Goal: Information Seeking & Learning: Find specific page/section

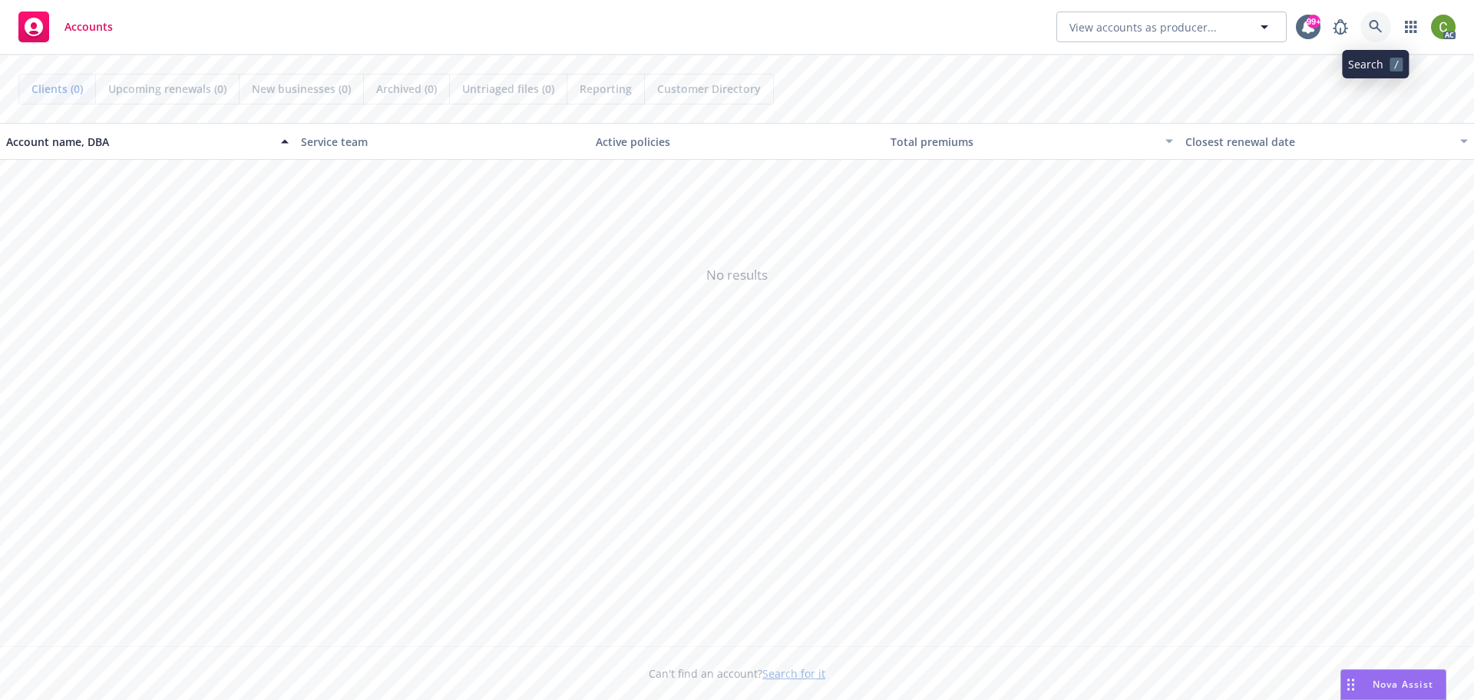
click at [1385, 26] on link at bounding box center [1376, 27] width 31 height 31
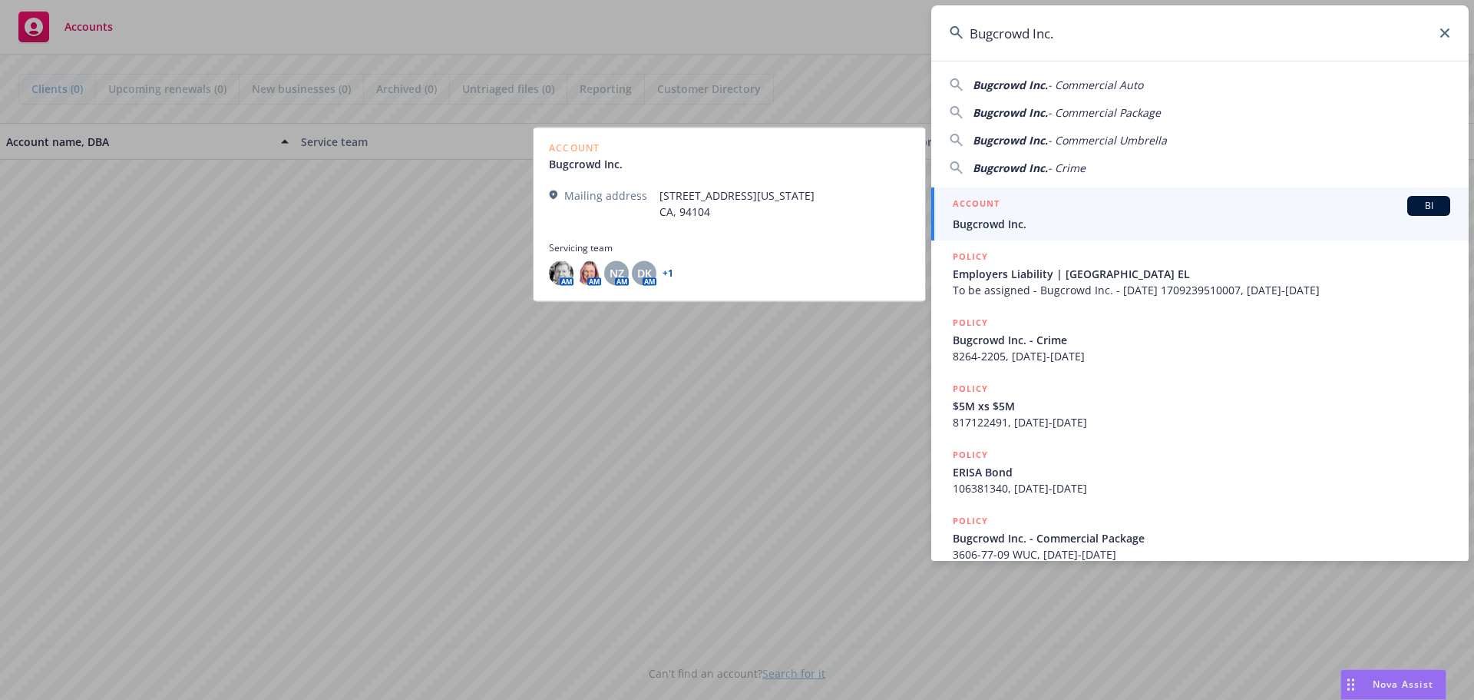
type input "Bugcrowd Inc."
click at [1022, 226] on span "Bugcrowd Inc." at bounding box center [1202, 224] width 498 height 16
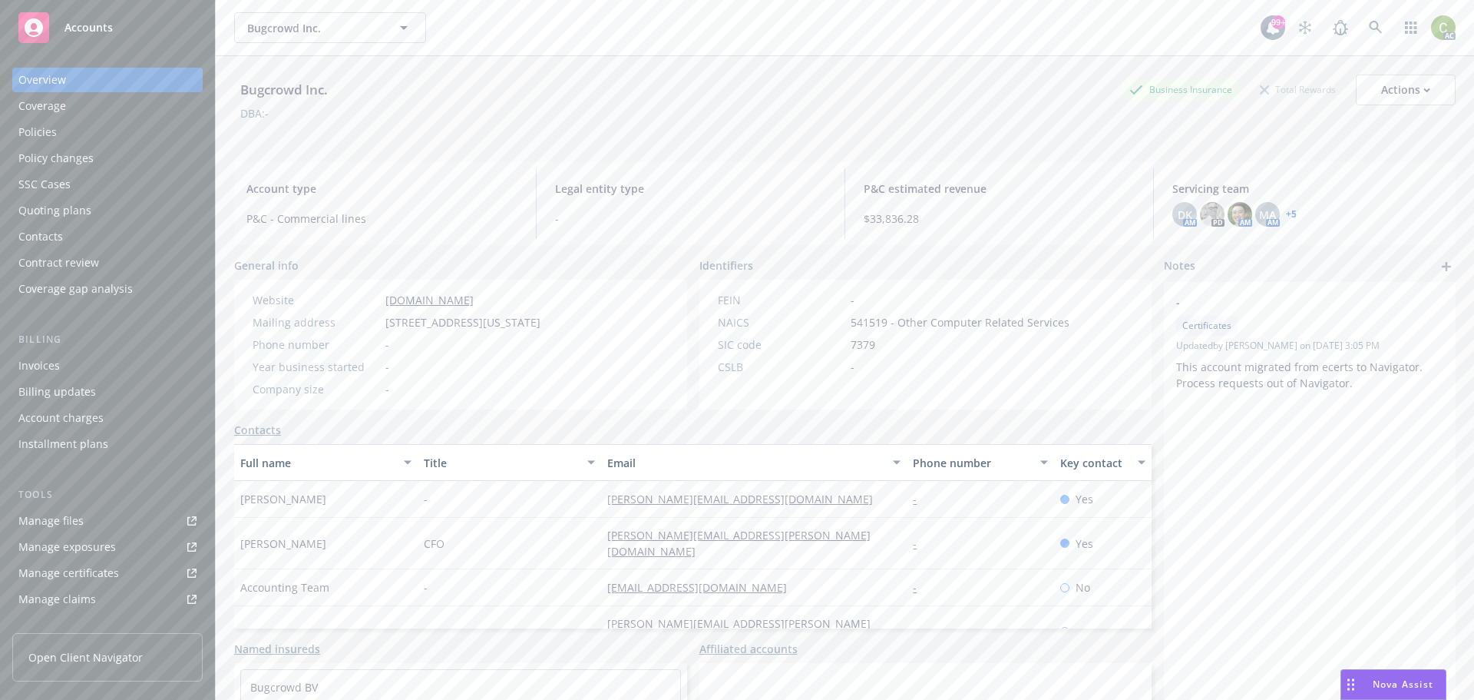
click at [65, 124] on div "Policies" at bounding box center [107, 132] width 178 height 25
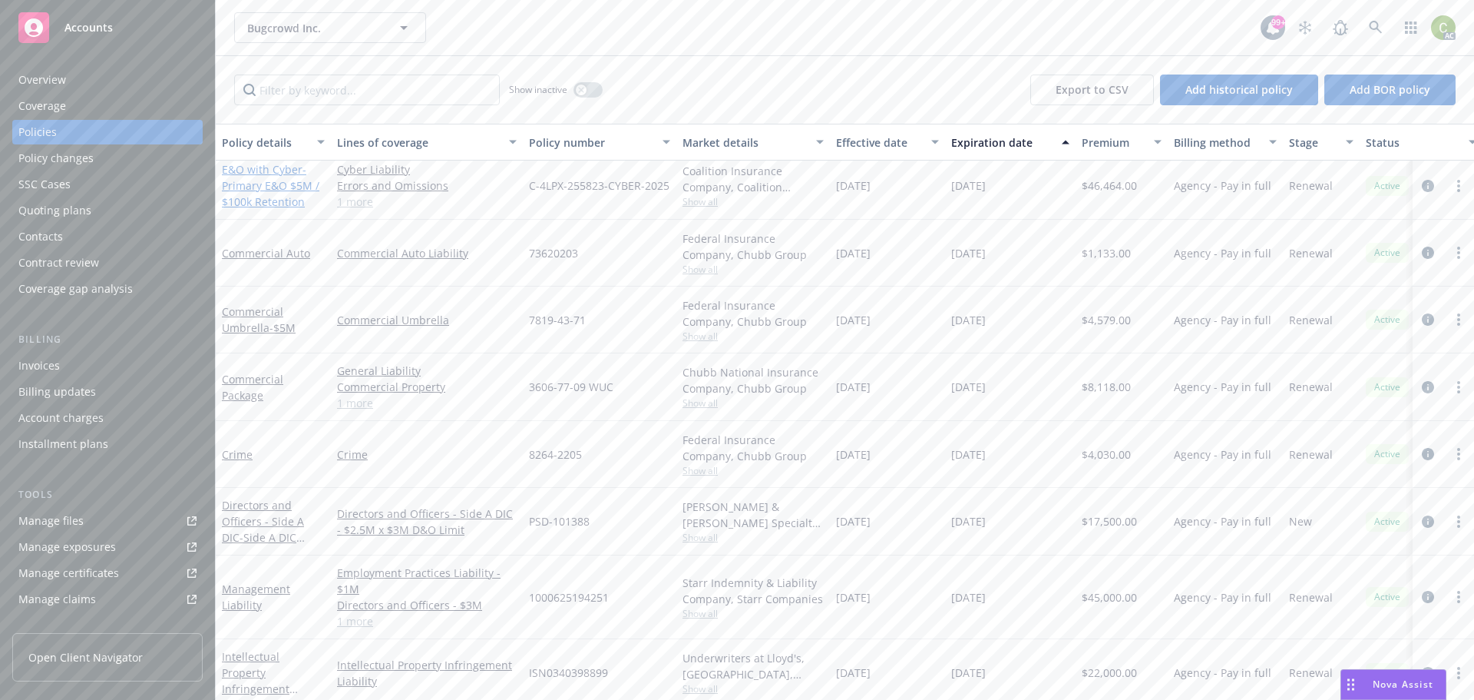
scroll to position [187, 0]
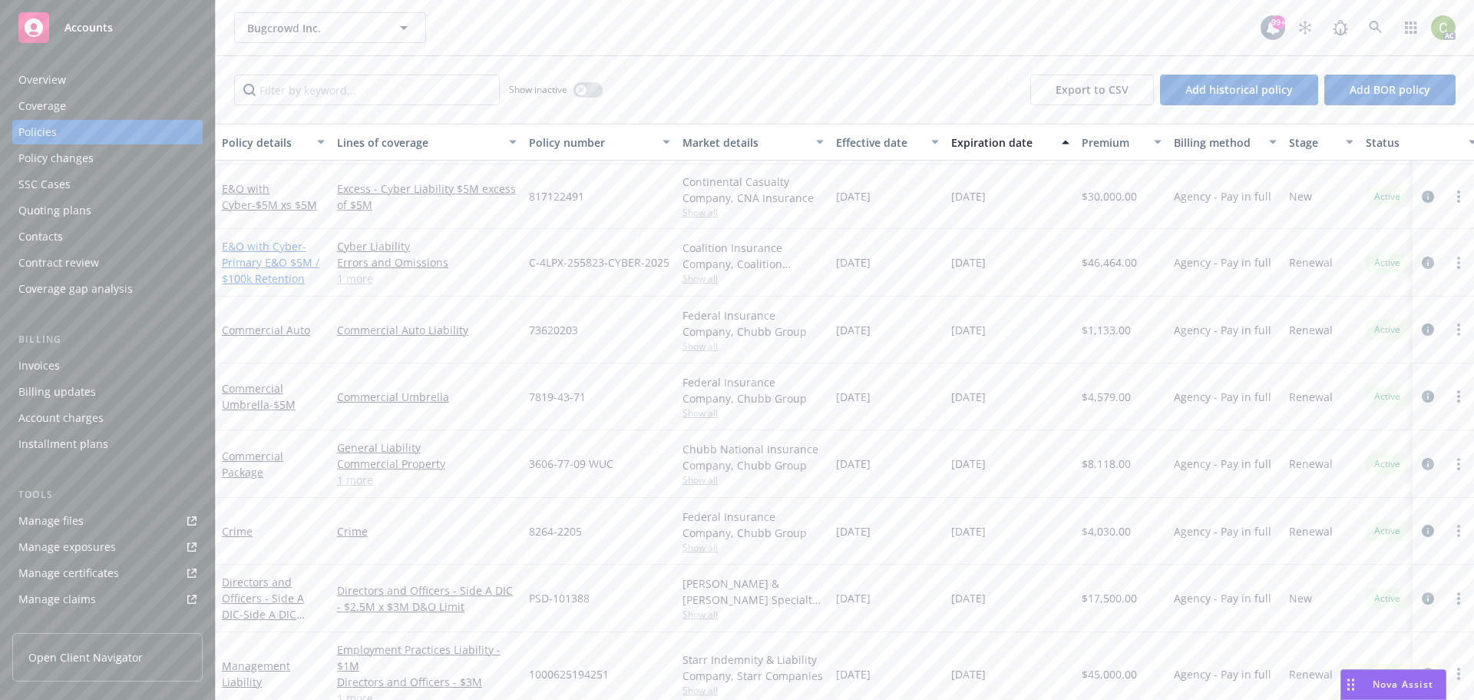
click at [250, 249] on link "E&O with Cyber - Primary E&O $5M / $100k Retention" at bounding box center [271, 262] width 98 height 47
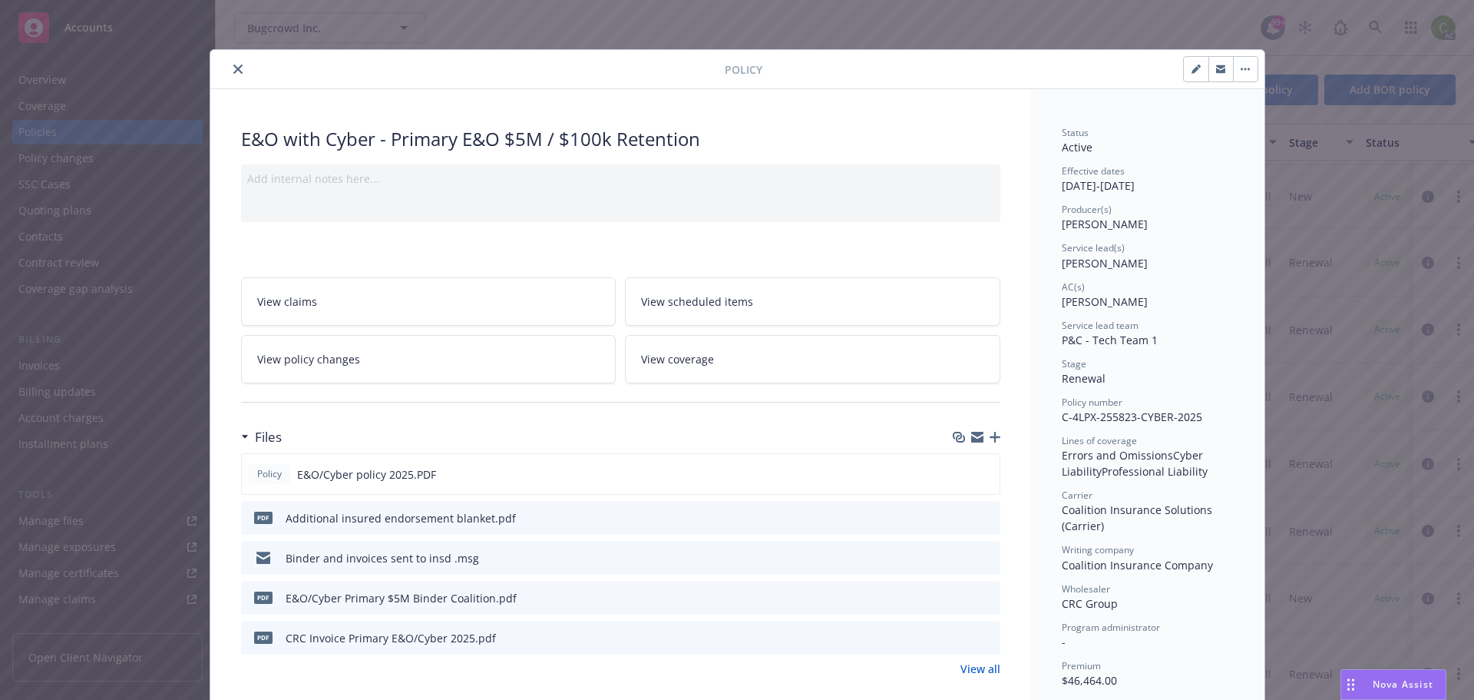
click at [233, 63] on button "close" at bounding box center [238, 69] width 18 height 18
click at [233, 73] on icon "close" at bounding box center [237, 69] width 9 height 9
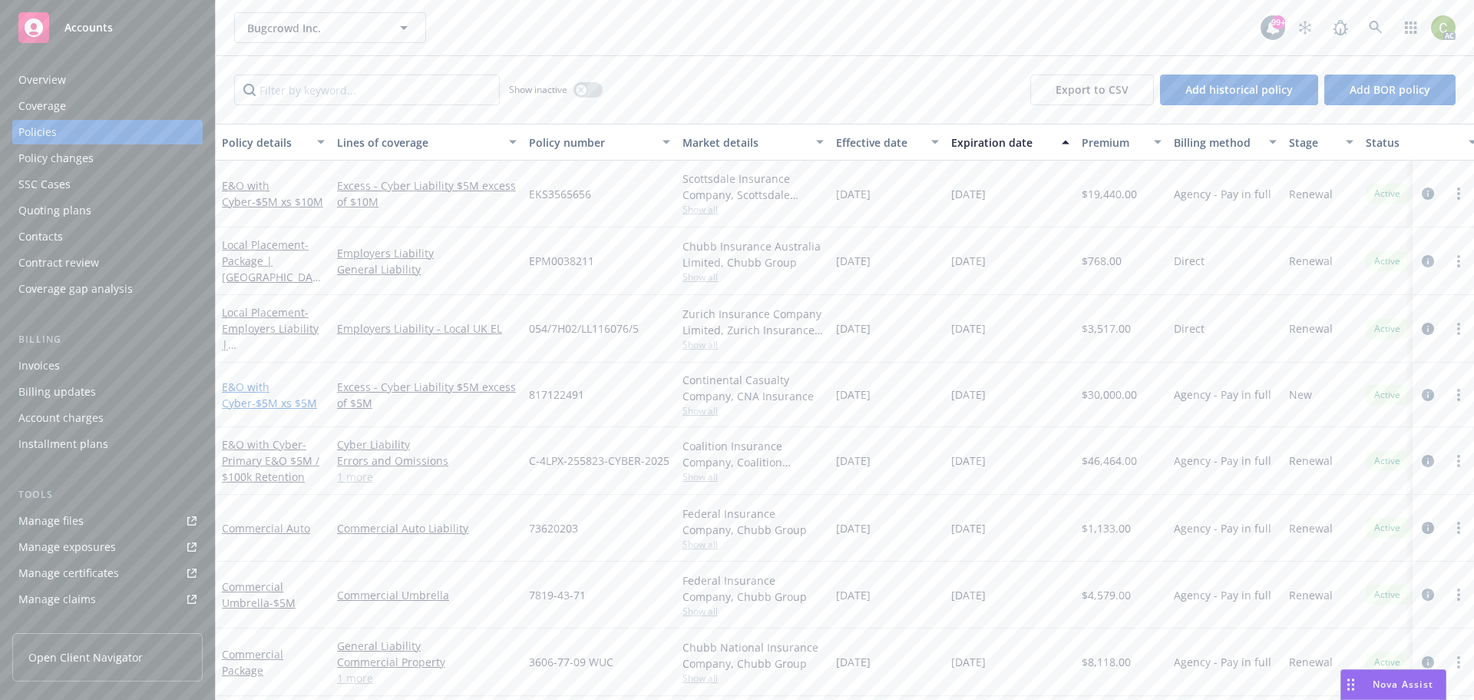
click at [251, 388] on link "E&O with Cyber - $5M xs $5M" at bounding box center [269, 394] width 95 height 31
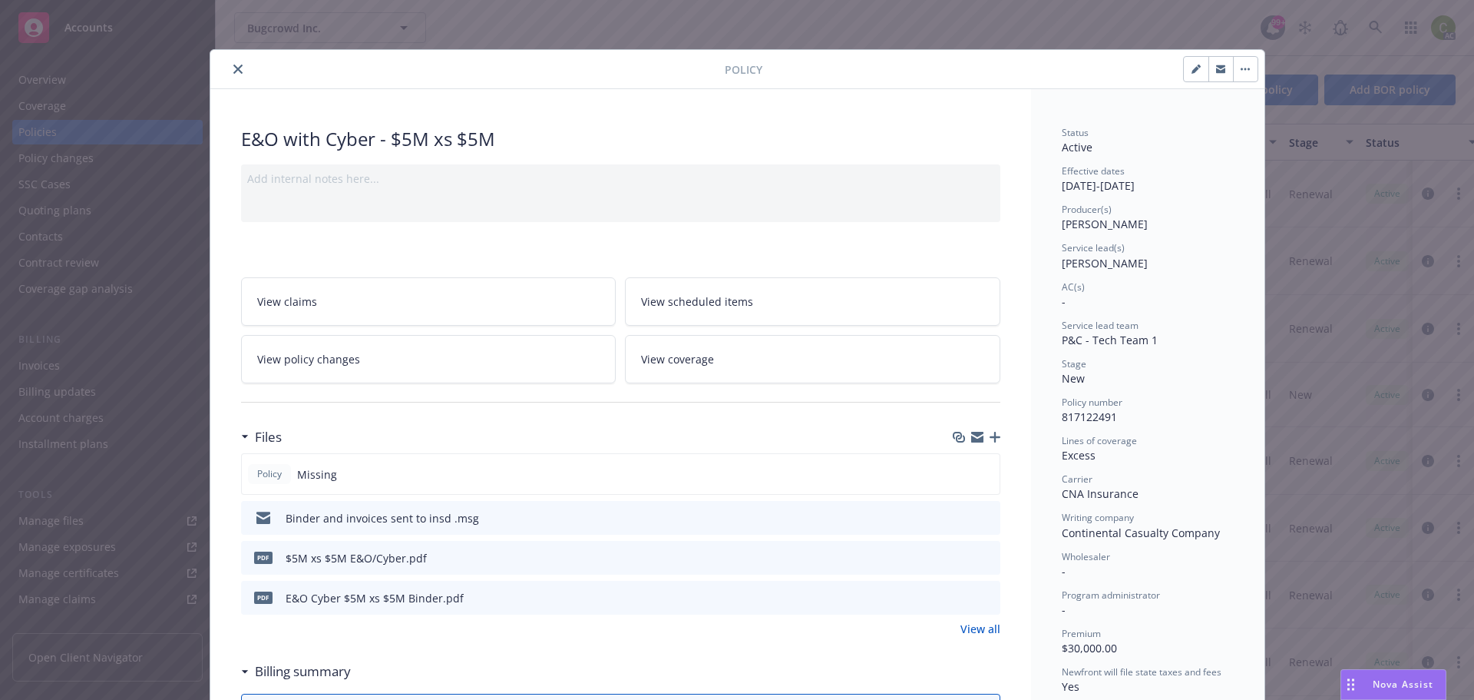
click at [985, 561] on icon "preview file" at bounding box center [986, 556] width 14 height 11
click at [234, 64] on button "close" at bounding box center [238, 69] width 18 height 18
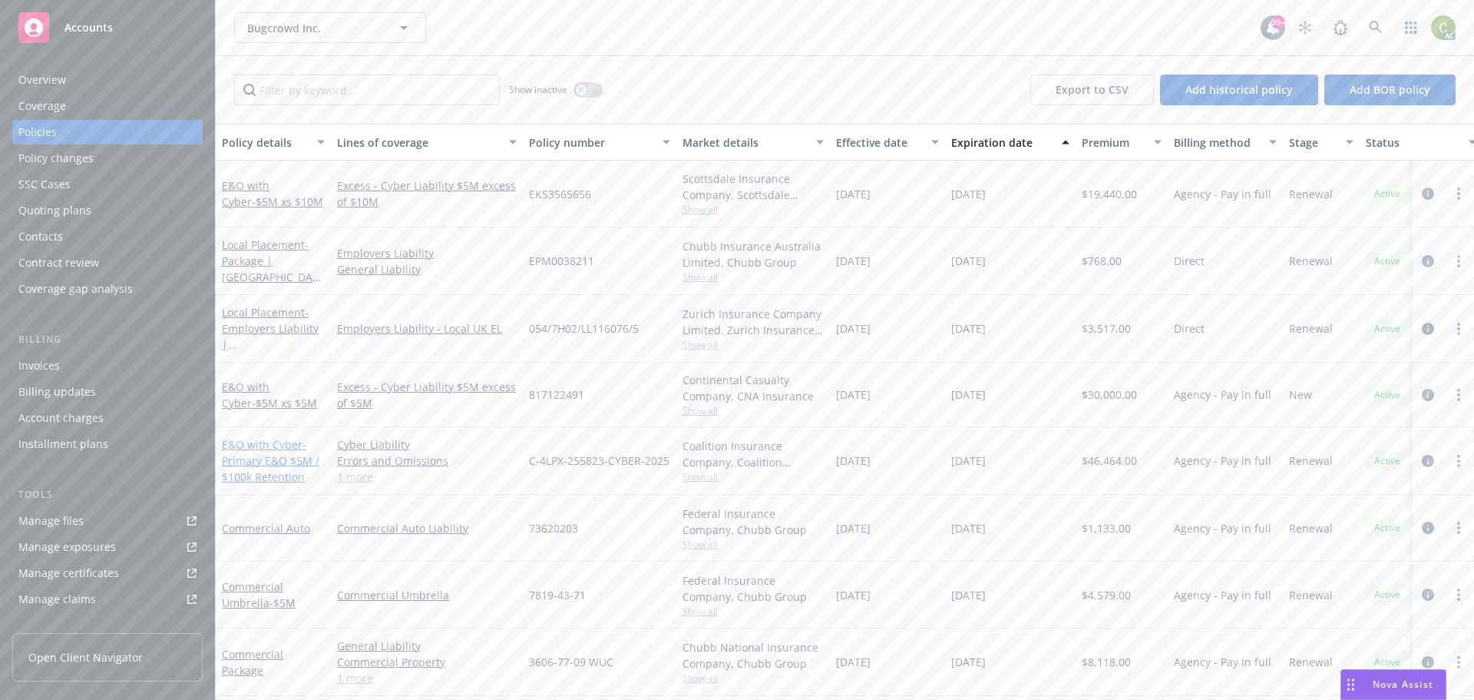
click at [243, 440] on link "E&O with Cyber - Primary E&O $5M / $100k Retention" at bounding box center [271, 460] width 98 height 47
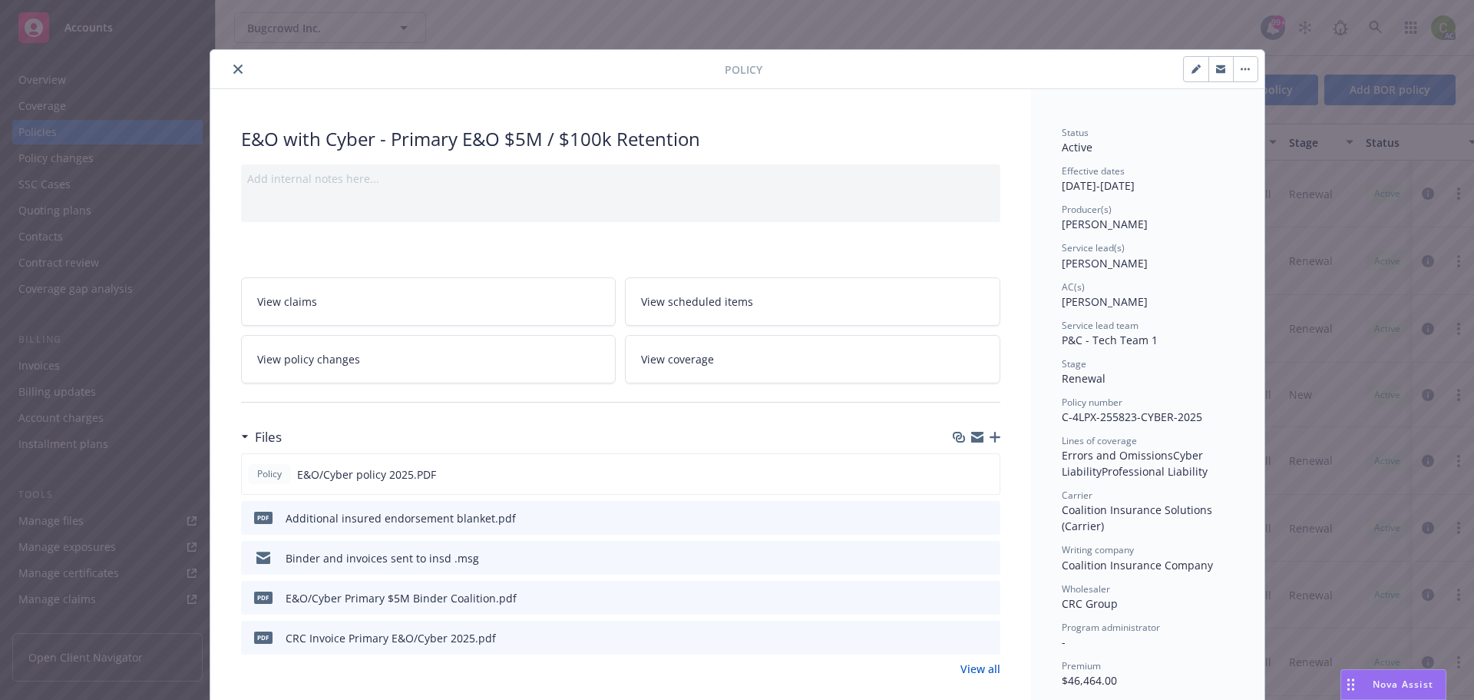
scroll to position [46, 0]
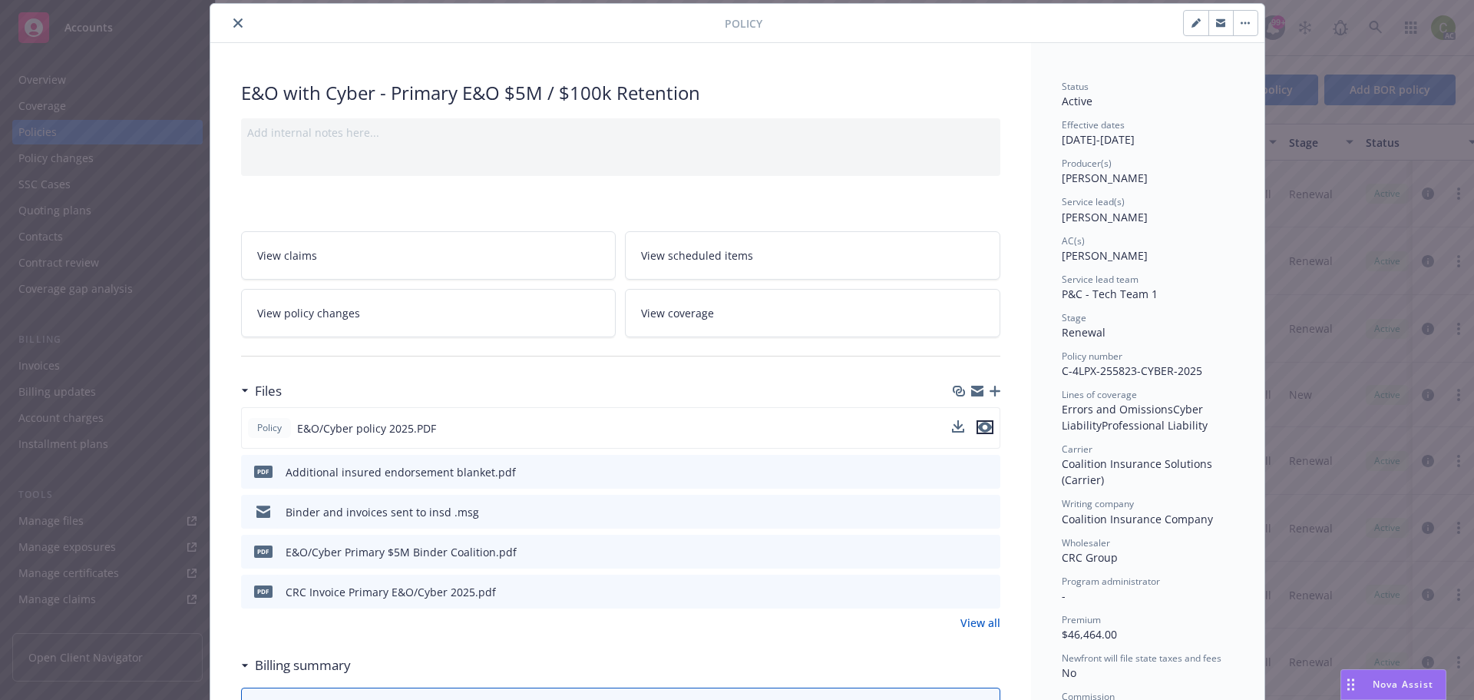
click at [986, 429] on button "preview file" at bounding box center [985, 427] width 17 height 14
click at [233, 18] on button "close" at bounding box center [238, 23] width 18 height 18
click at [235, 22] on icon "close" at bounding box center [237, 22] width 9 height 9
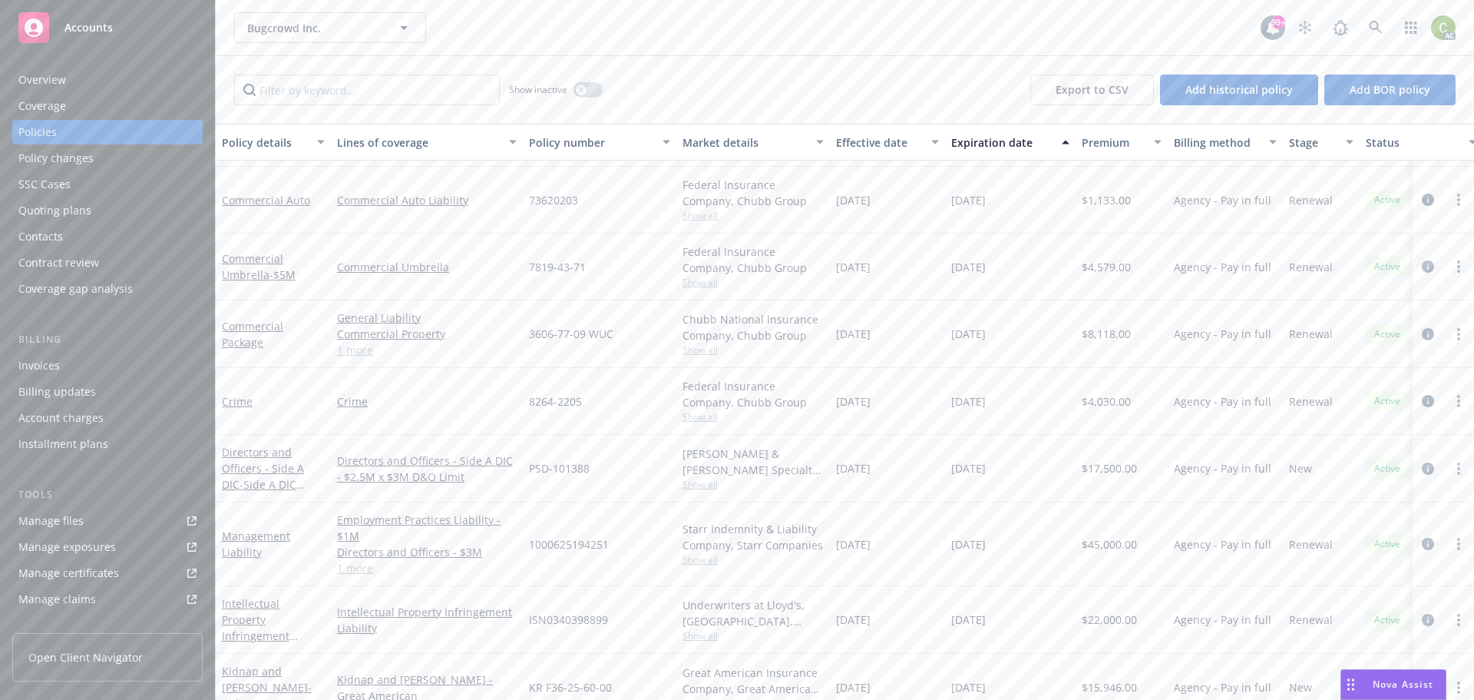
scroll to position [340, 0]
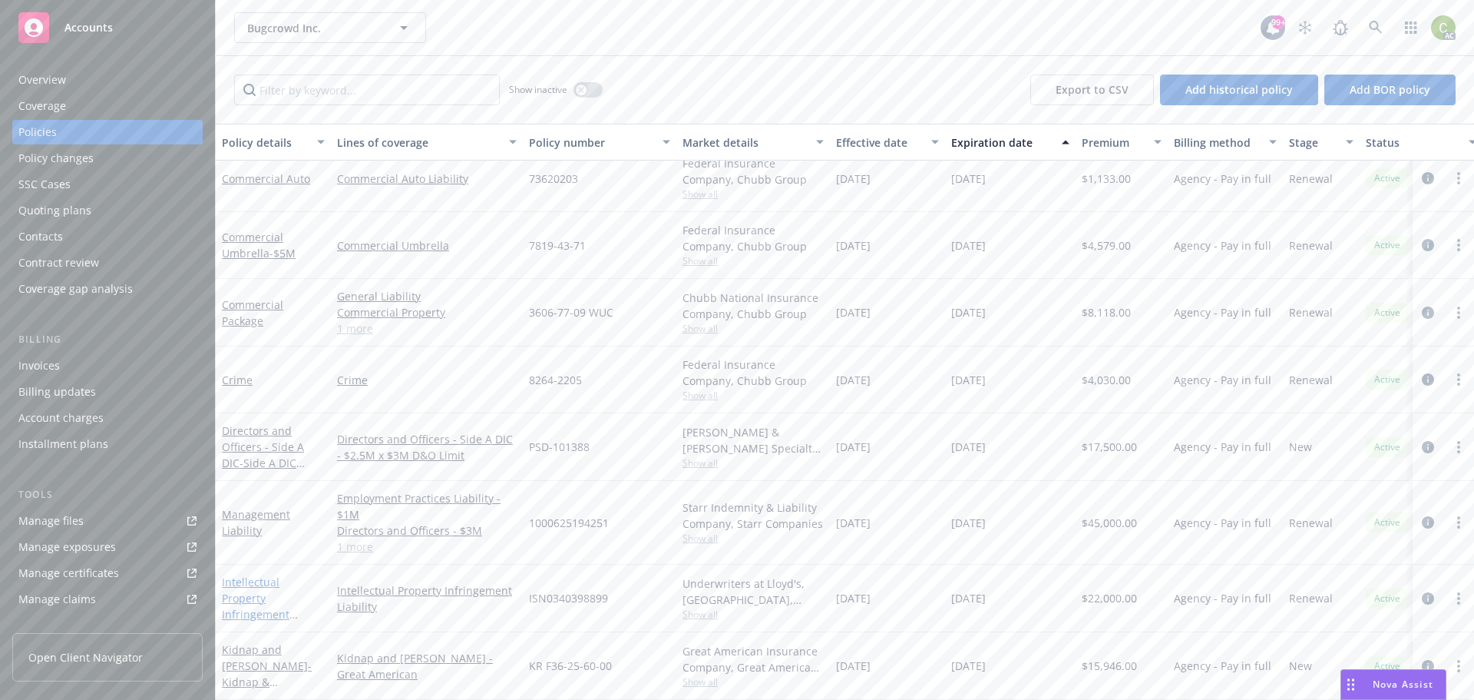
click at [269, 574] on link "Intellectual Property Infringement Liability - 25_ Patent Liability Bugcrowd" at bounding box center [270, 613] width 97 height 79
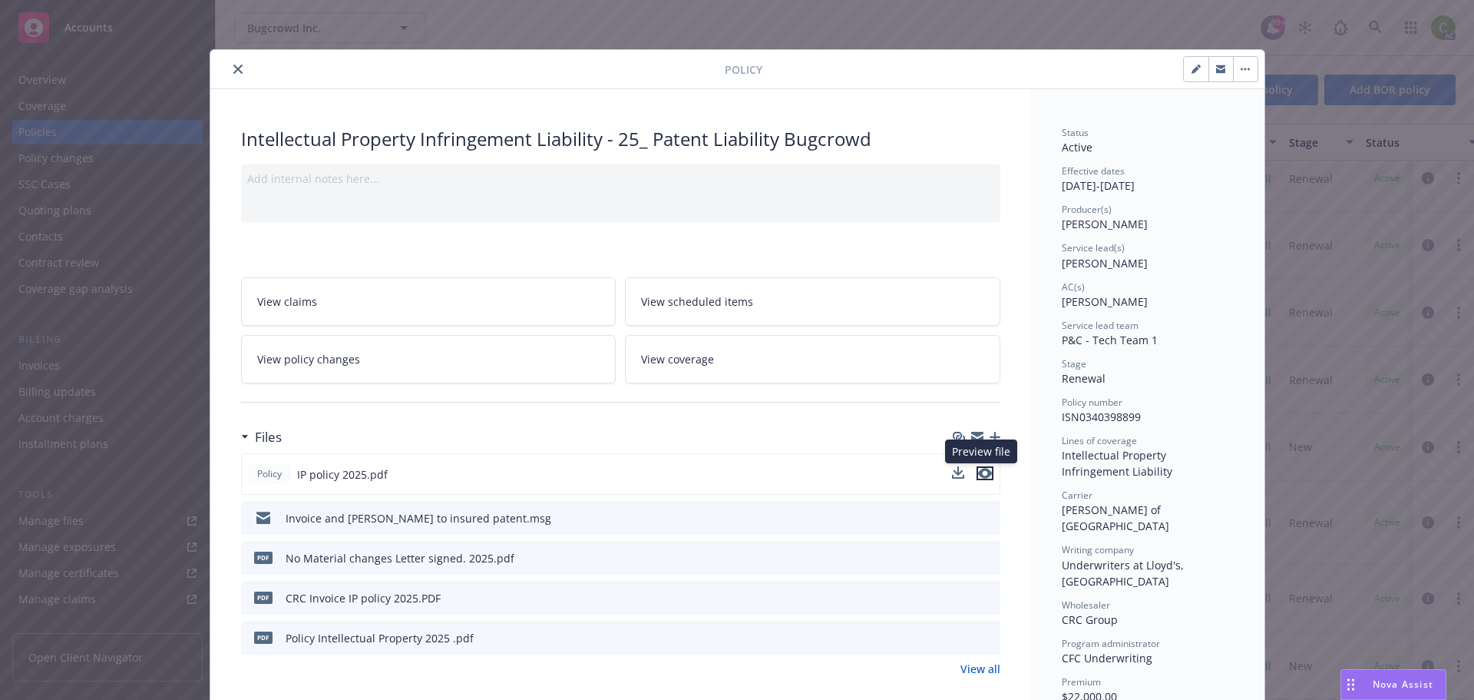
click at [980, 475] on icon "preview file" at bounding box center [985, 473] width 14 height 11
click at [236, 66] on icon "close" at bounding box center [237, 69] width 9 height 9
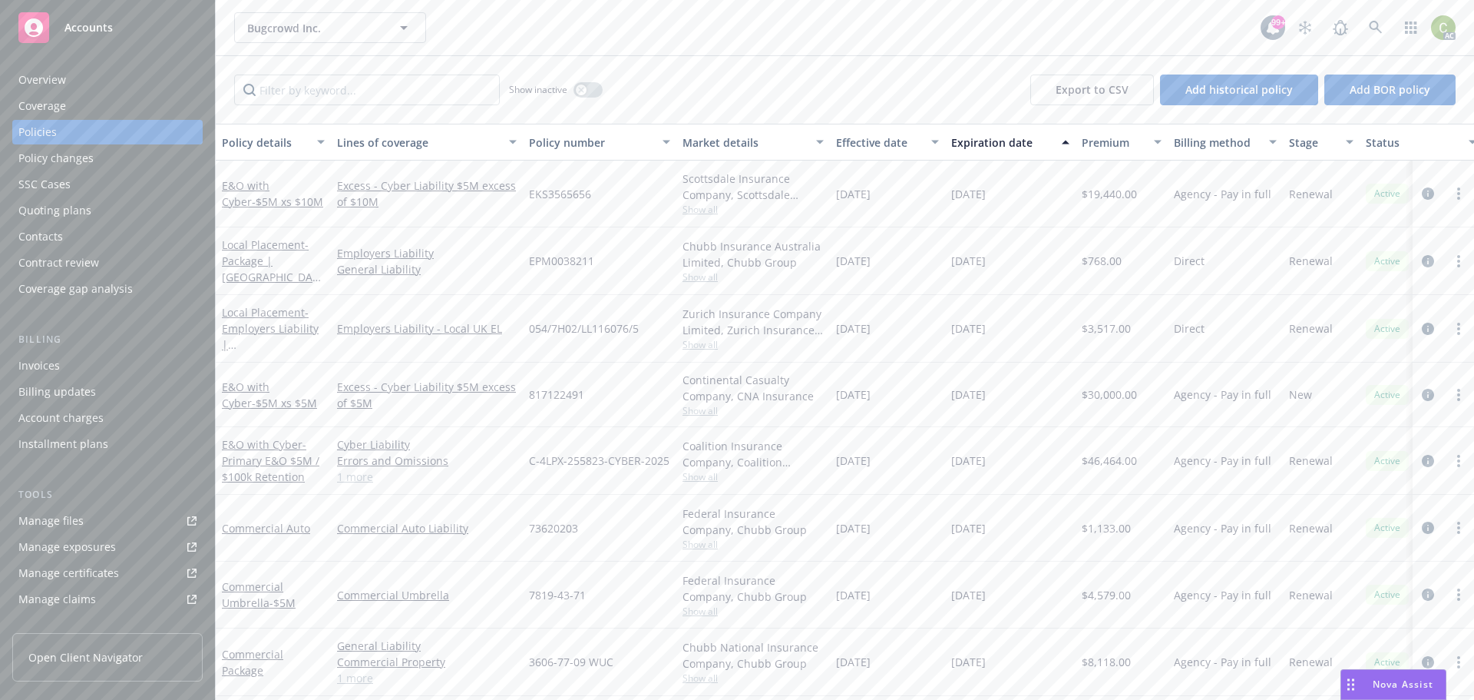
scroll to position [77, 0]
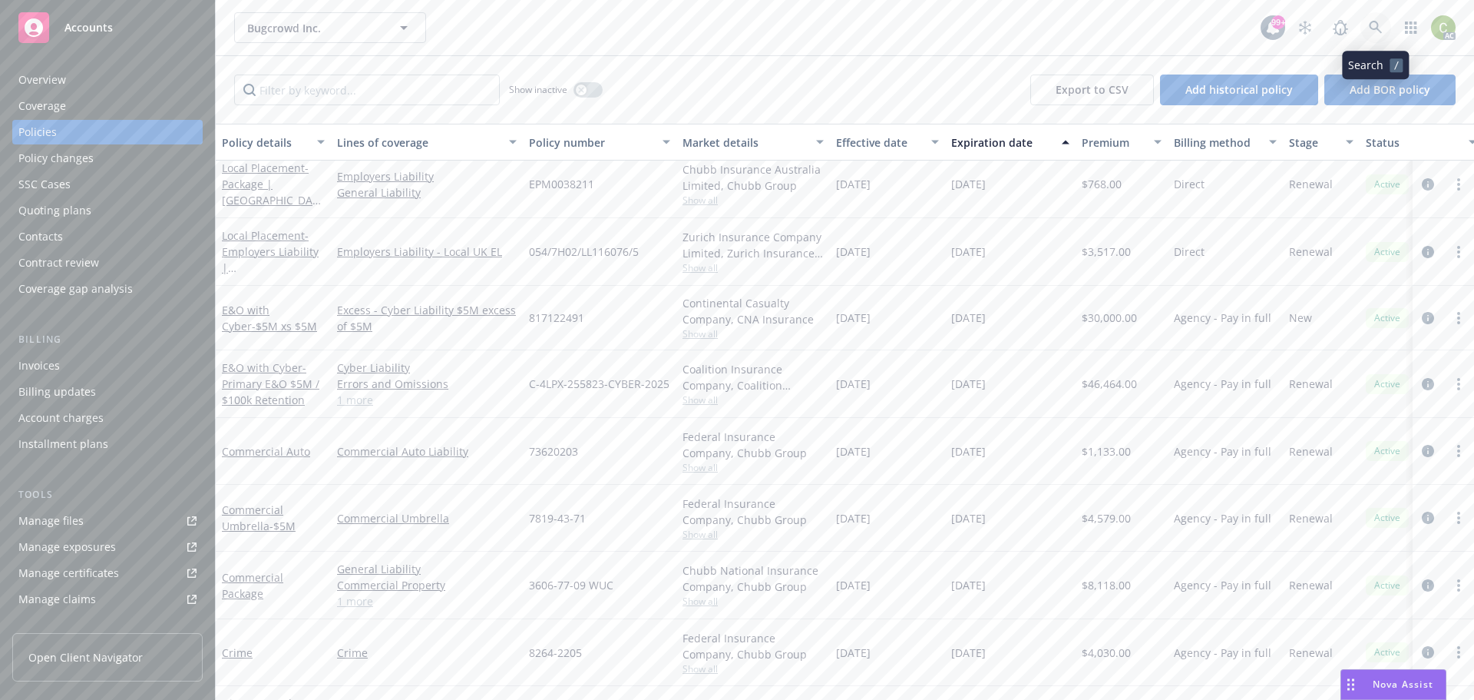
click at [1369, 34] on link at bounding box center [1376, 27] width 31 height 31
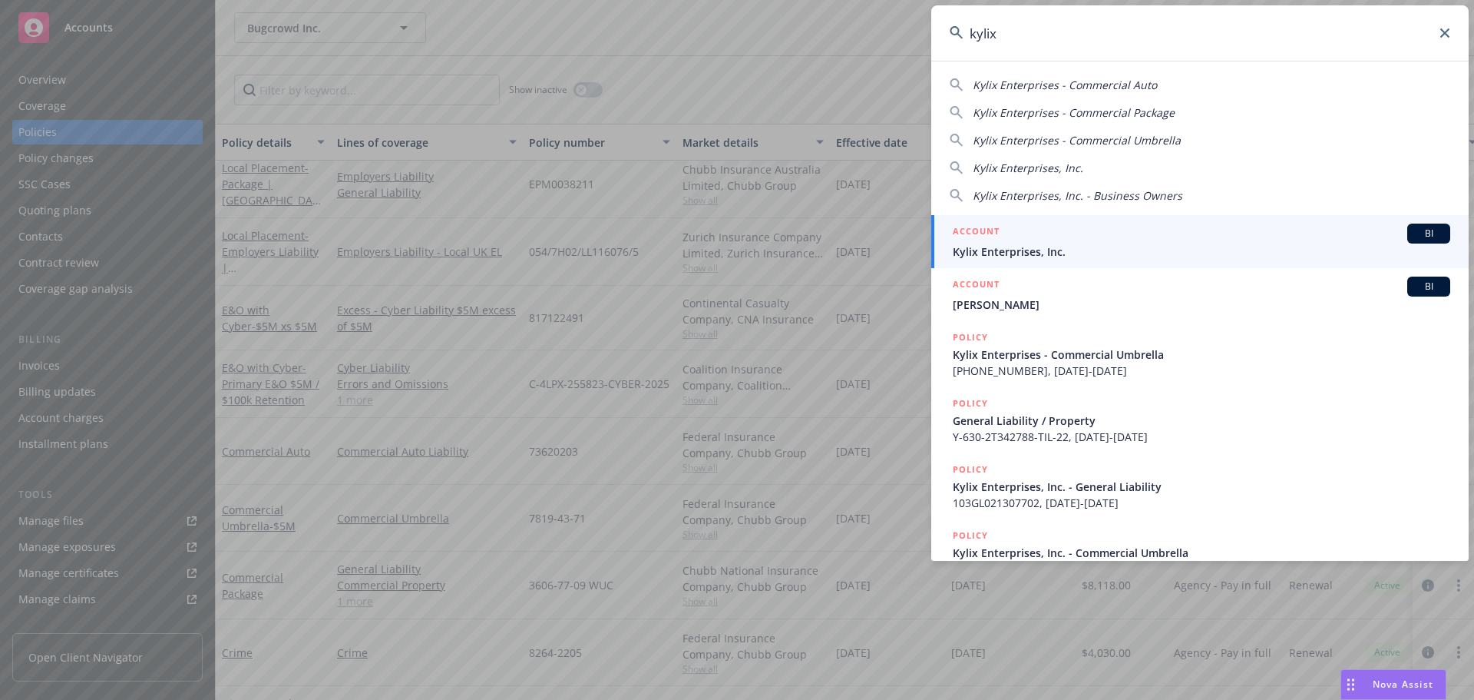
type input "kylix"
click at [1176, 237] on div "ACCOUNT BI" at bounding box center [1202, 233] width 498 height 20
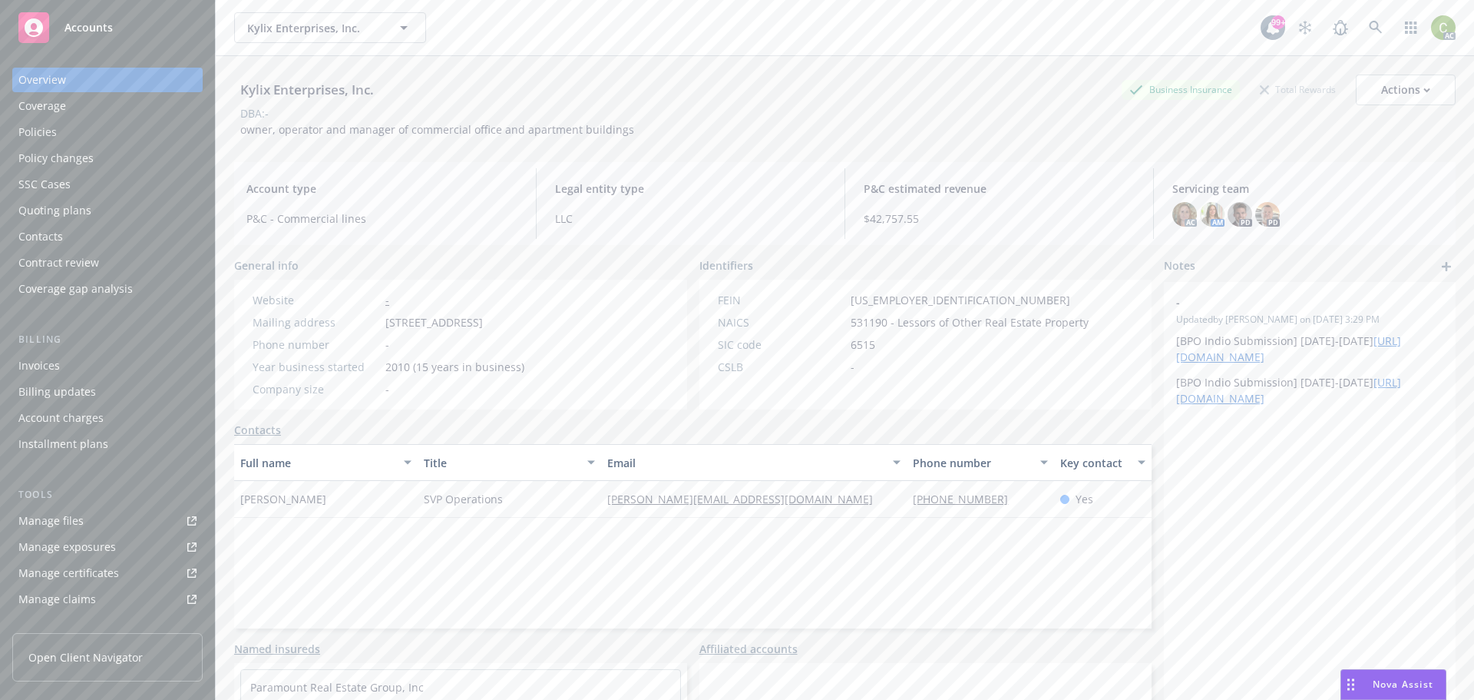
click at [20, 126] on div "Policies" at bounding box center [37, 132] width 38 height 25
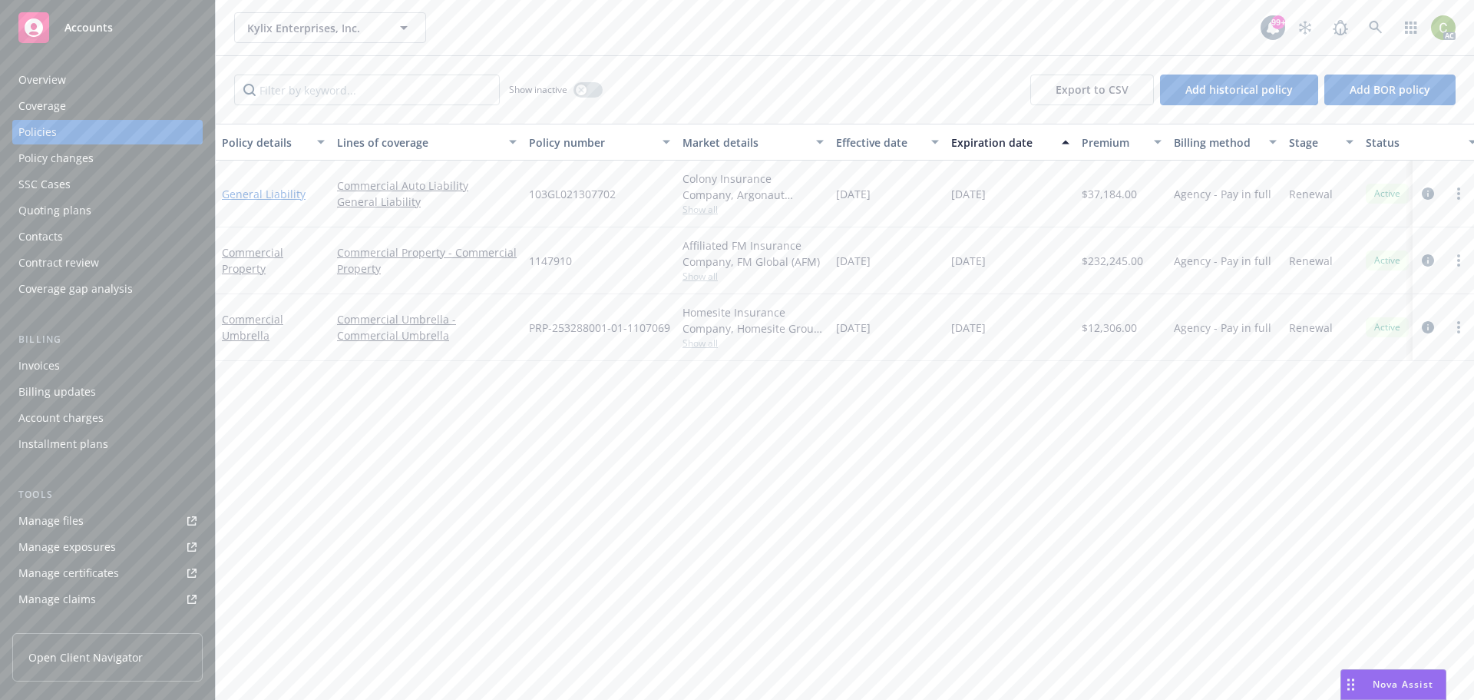
click at [251, 196] on link "General Liability" at bounding box center [264, 194] width 84 height 15
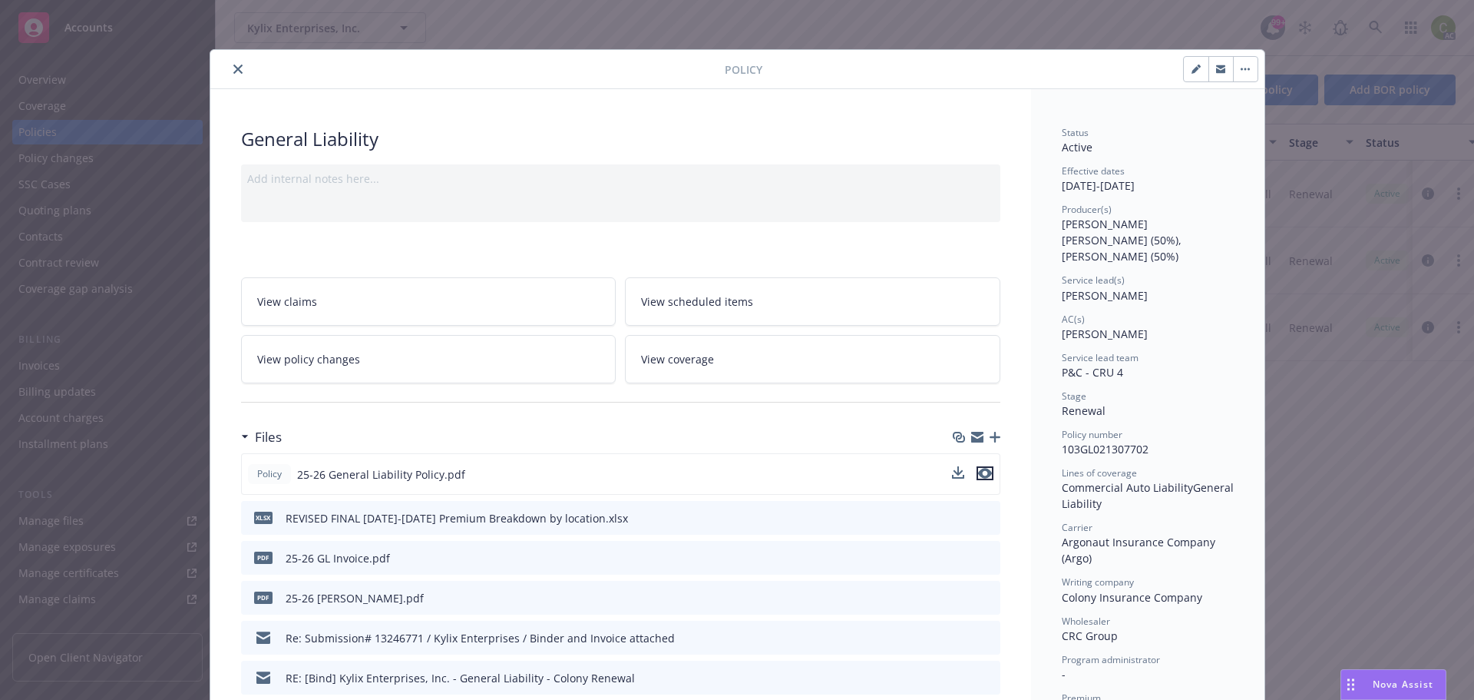
click at [981, 473] on icon "preview file" at bounding box center [985, 473] width 14 height 11
click at [233, 74] on button "close" at bounding box center [238, 69] width 18 height 18
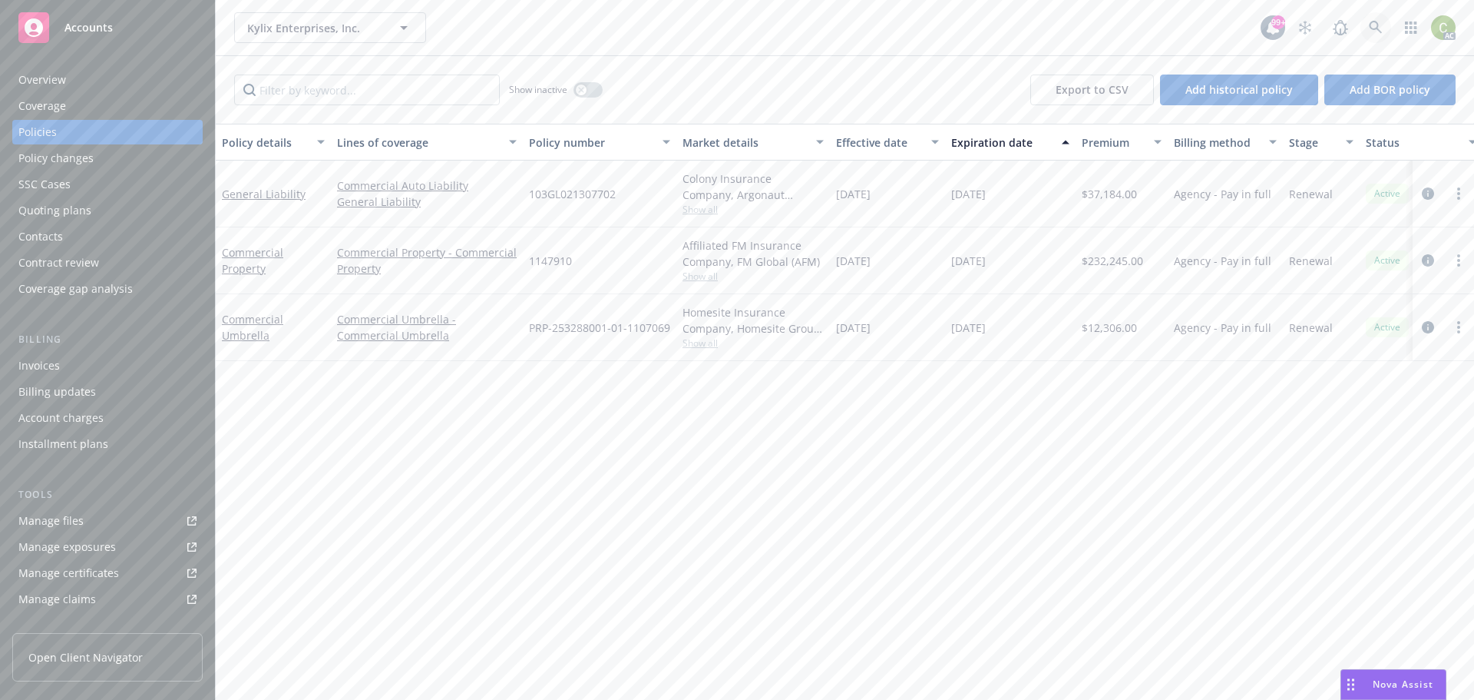
click at [1372, 30] on icon at bounding box center [1376, 28] width 14 height 14
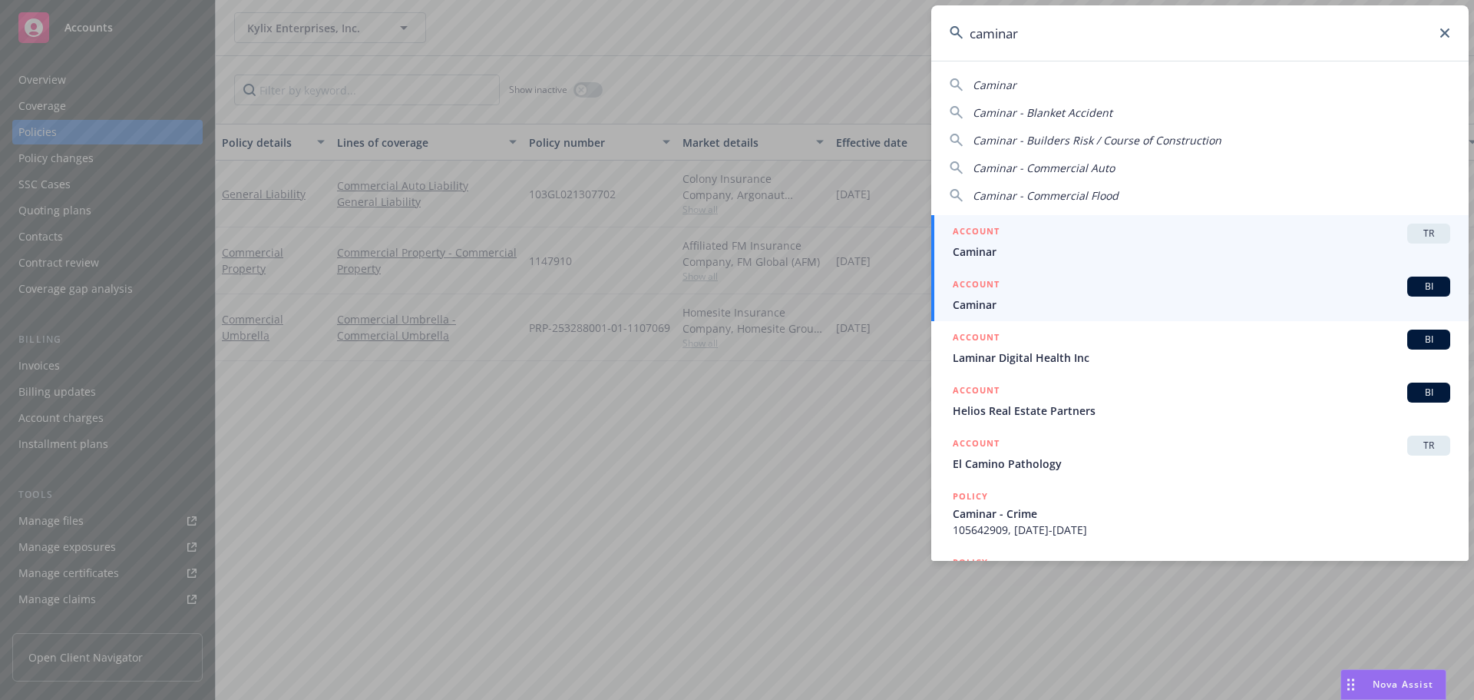
type input "caminar"
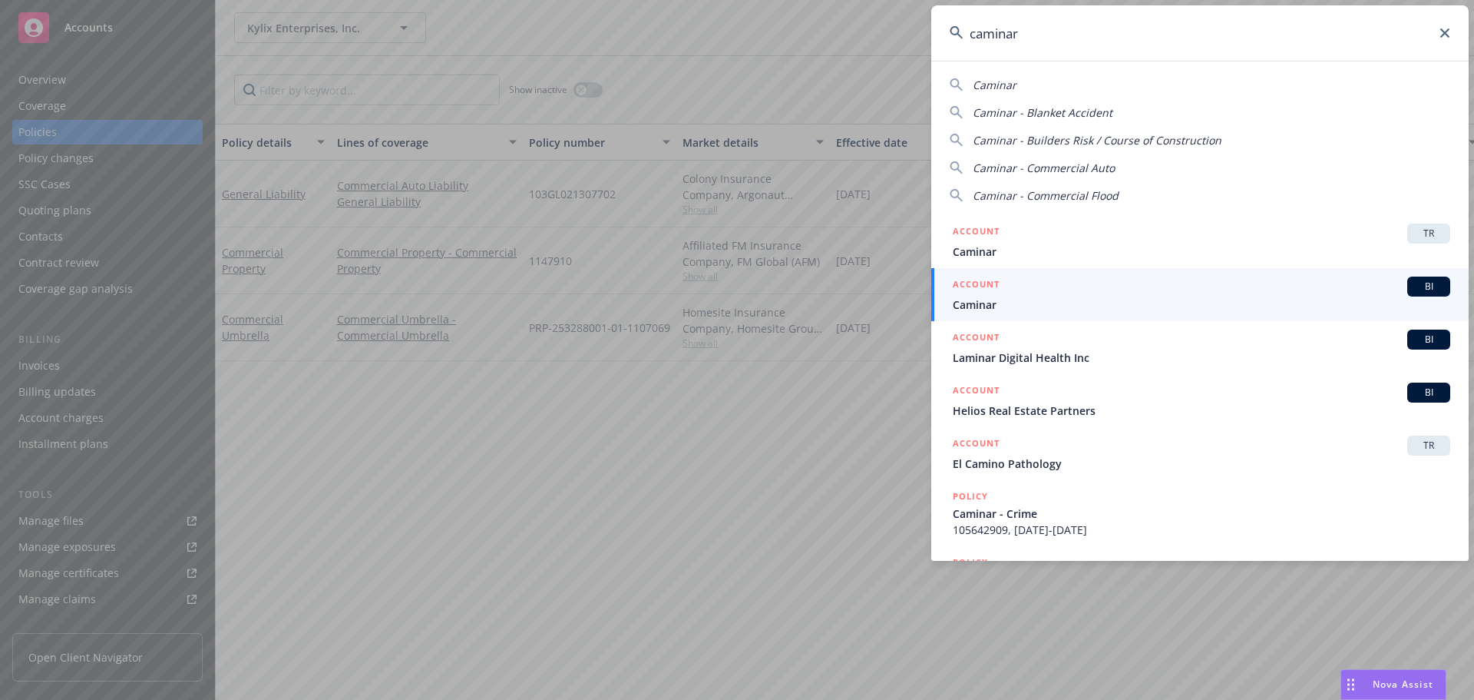
click at [1177, 310] on span "Caminar" at bounding box center [1202, 304] width 498 height 16
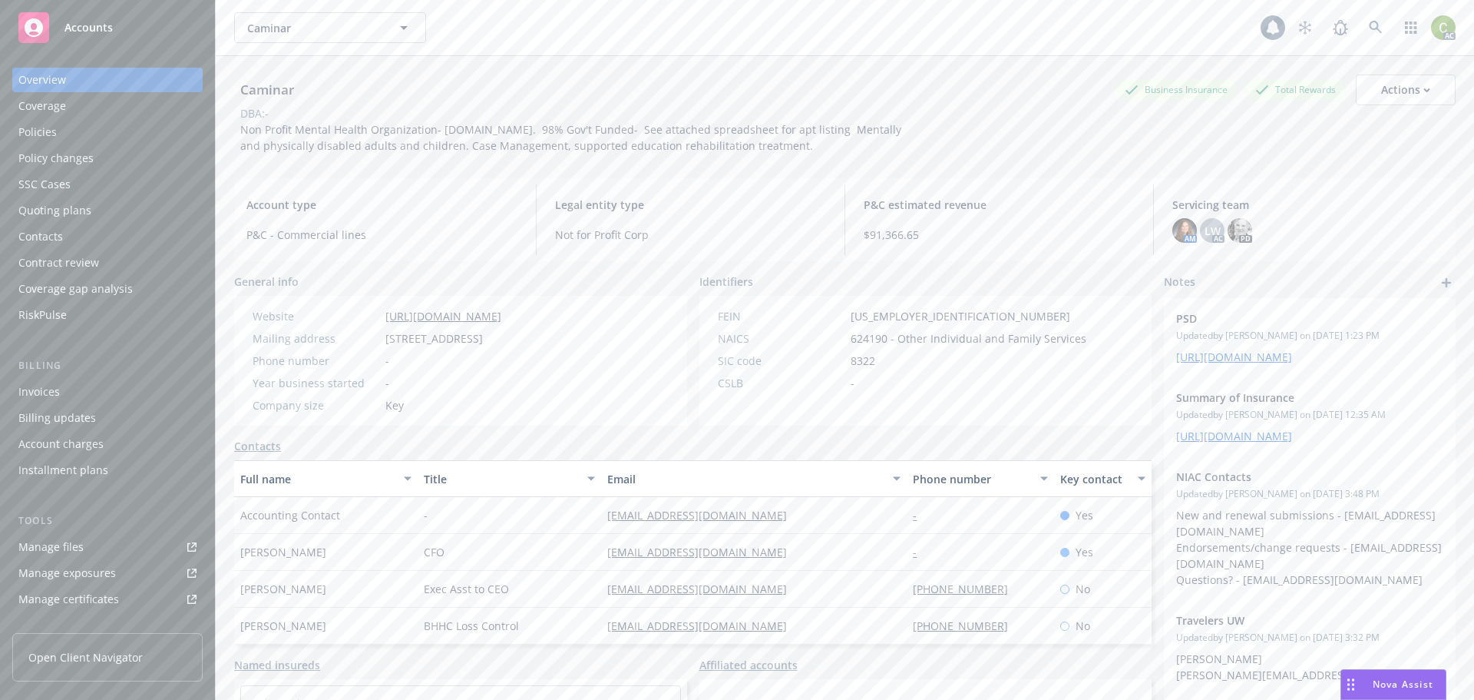
click at [58, 130] on div "Policies" at bounding box center [107, 132] width 178 height 25
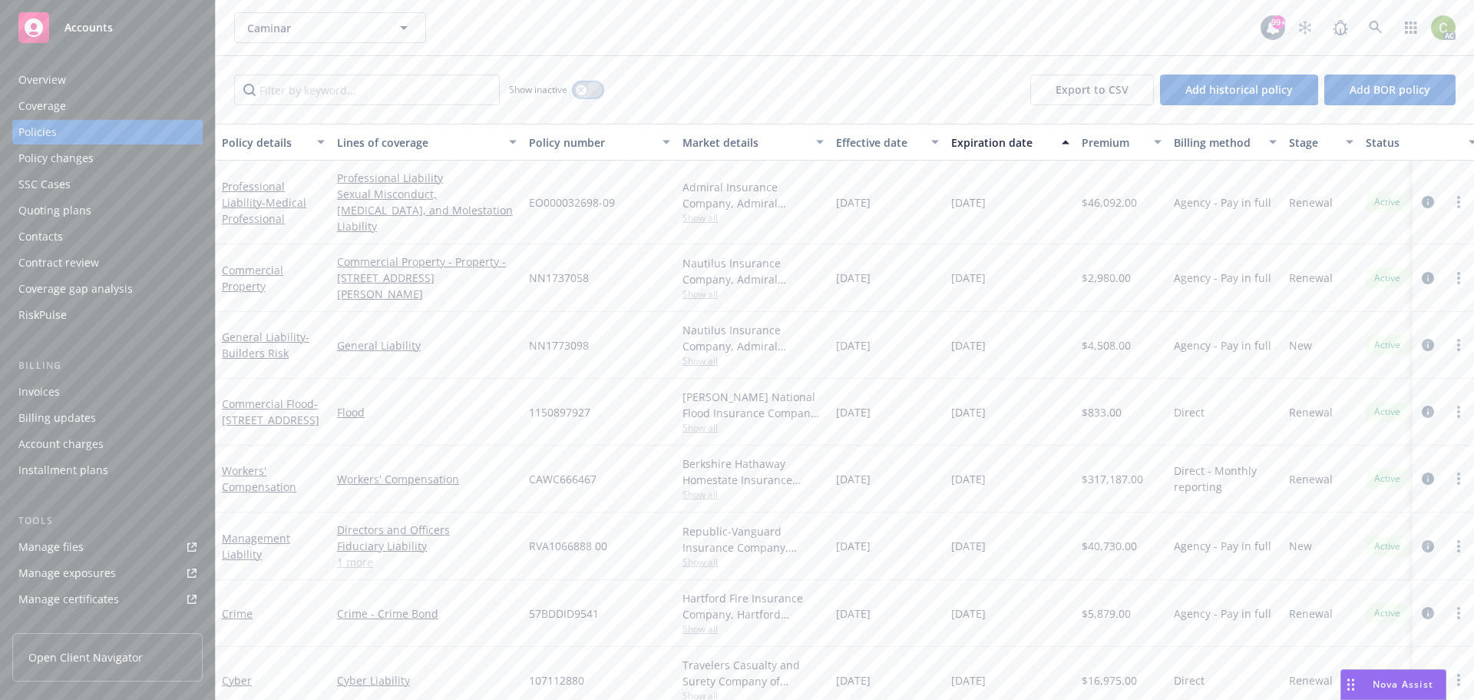
drag, startPoint x: 590, startPoint y: 94, endPoint x: 628, endPoint y: 128, distance: 51.7
click at [591, 94] on button "button" at bounding box center [588, 89] width 29 height 15
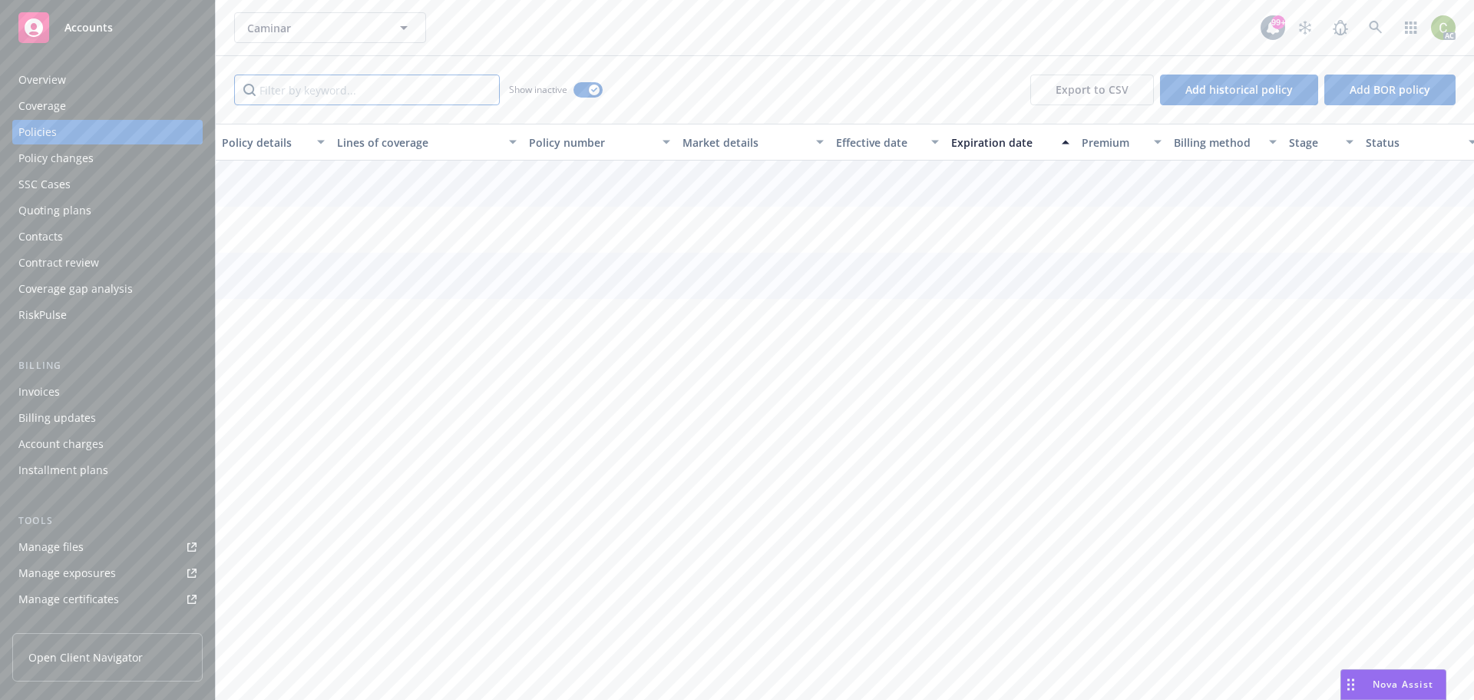
click at [422, 92] on input "Filter by keyword..." at bounding box center [367, 89] width 266 height 31
click at [346, 91] on input "Filter by keyword..." at bounding box center [367, 89] width 266 height 31
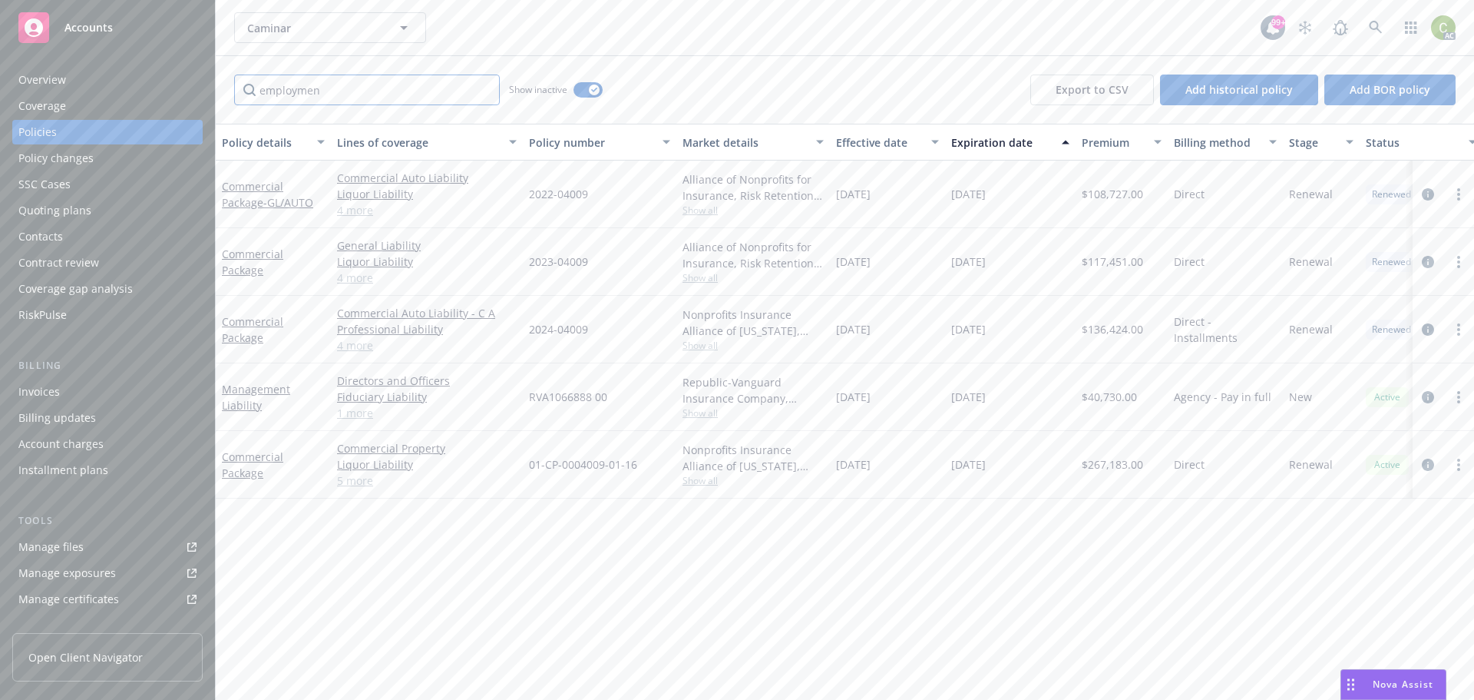
type input "employment"
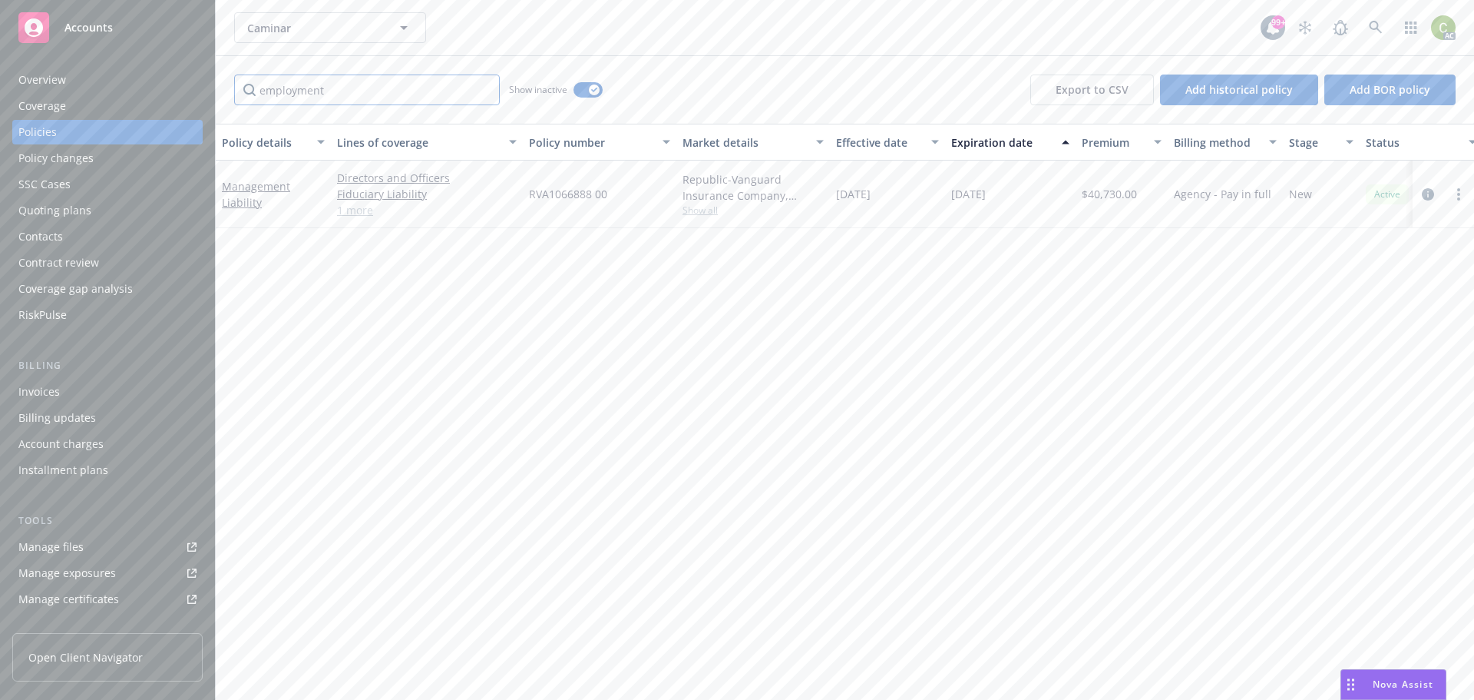
drag, startPoint x: 334, startPoint y: 81, endPoint x: 186, endPoint y: 81, distance: 148.2
click at [190, 94] on div "Accounts Overview Coverage Policies Policy changes SSC Cases Quoting plans Cont…" at bounding box center [737, 350] width 1474 height 700
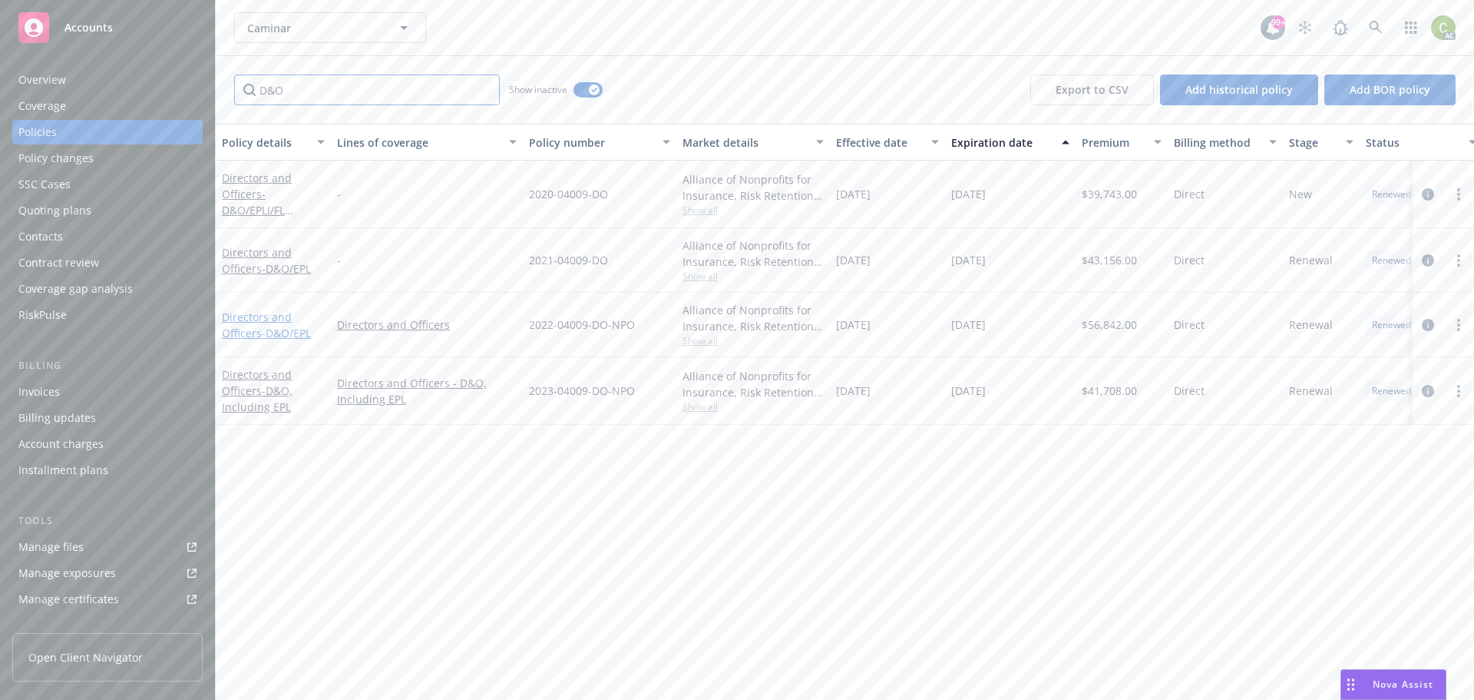
type input "D&O"
click at [245, 329] on link "Directors and Officers - D&O/EPL" at bounding box center [266, 324] width 89 height 31
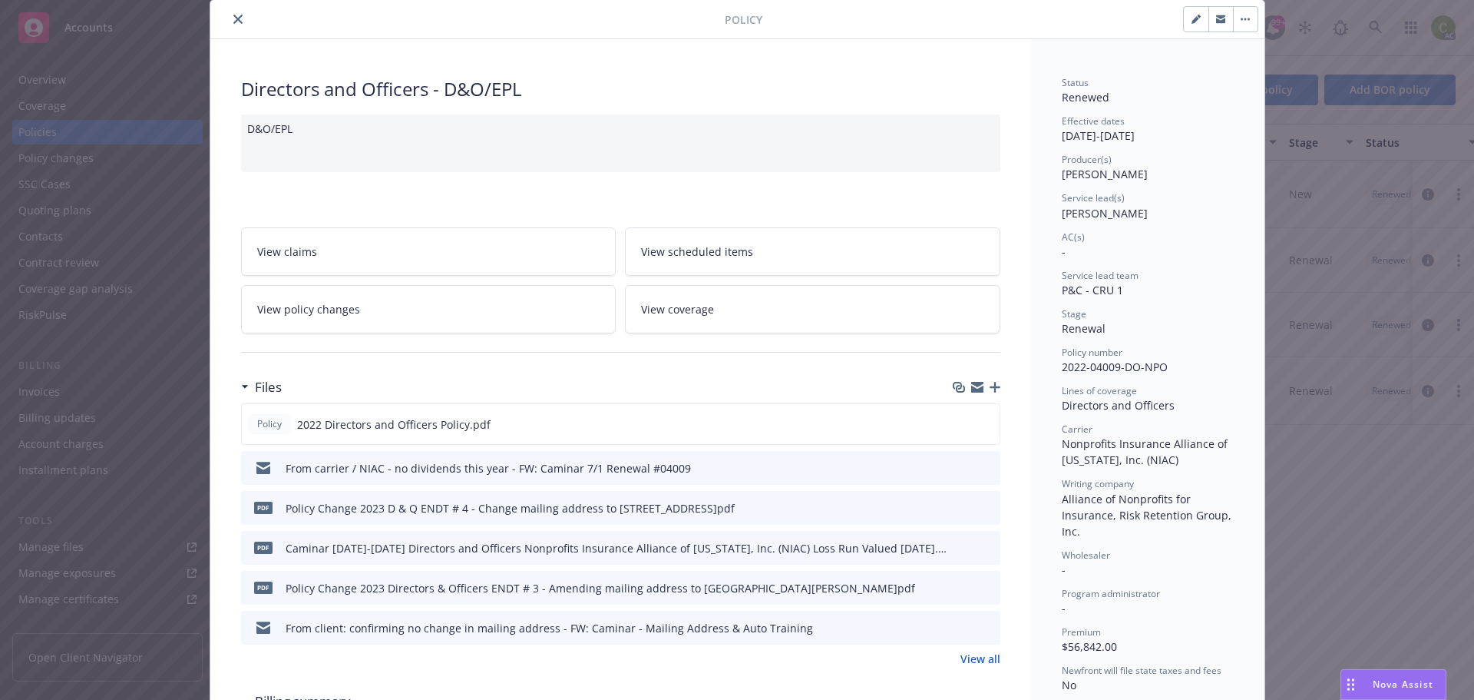
scroll to position [77, 0]
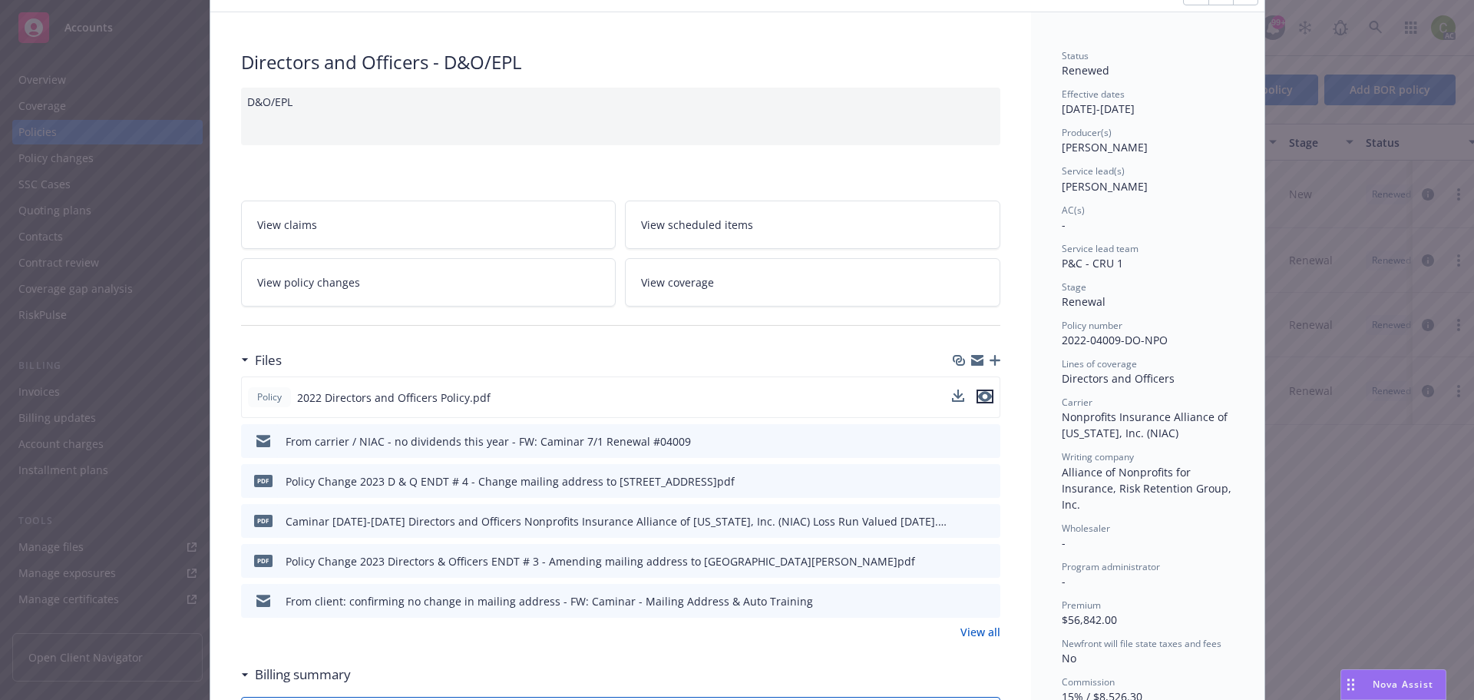
click at [980, 399] on icon "preview file" at bounding box center [985, 396] width 14 height 11
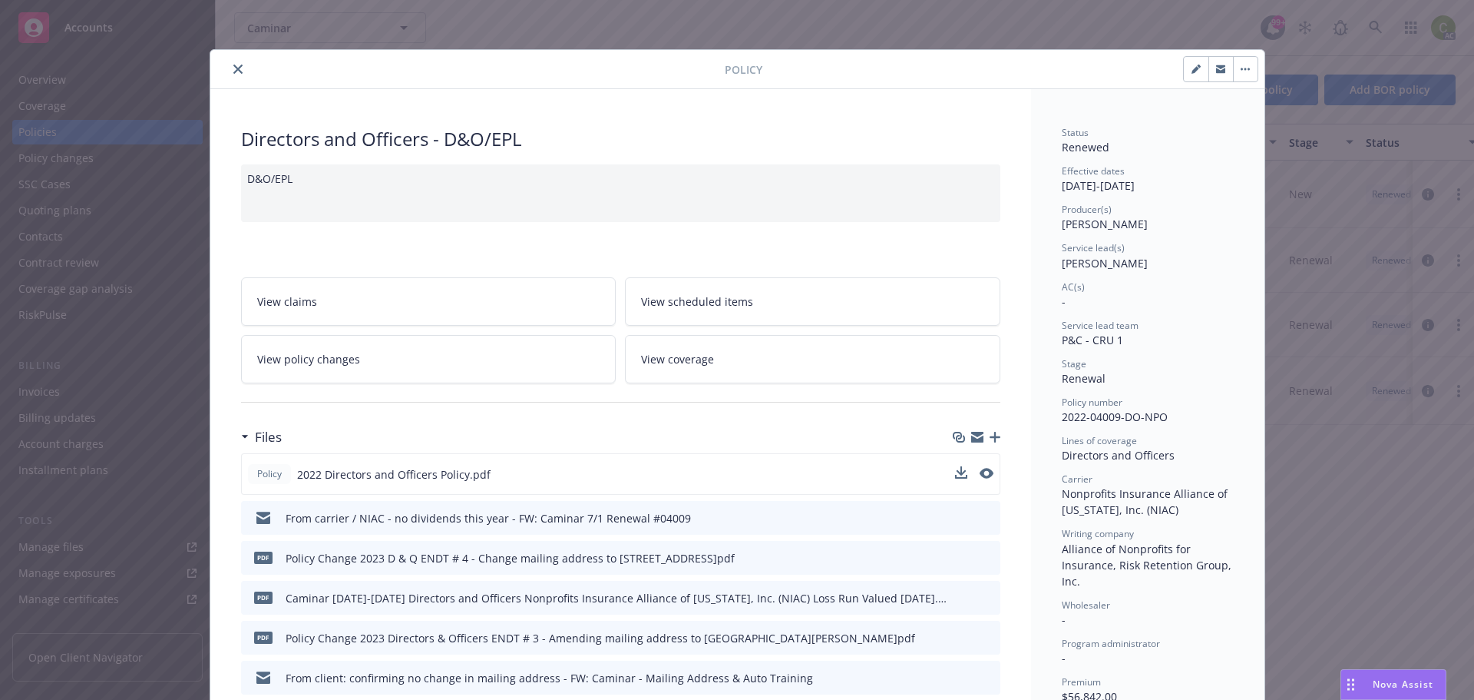
click at [233, 68] on icon "close" at bounding box center [237, 69] width 9 height 9
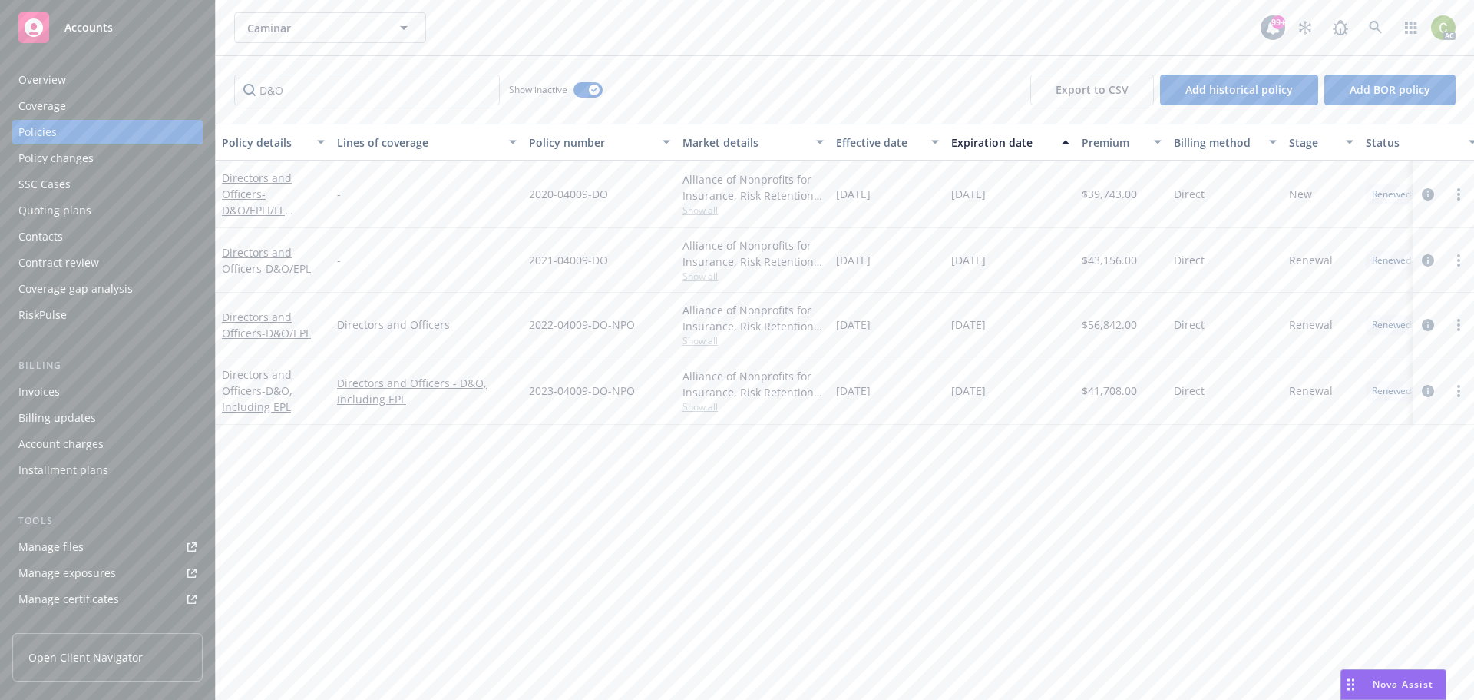
click at [234, 69] on div "D&O Show inactive Export to CSV Add historical policy Add BOR policy" at bounding box center [845, 90] width 1259 height 68
click at [273, 373] on link "Directors and Officers - D&O, Including EPL" at bounding box center [257, 390] width 71 height 47
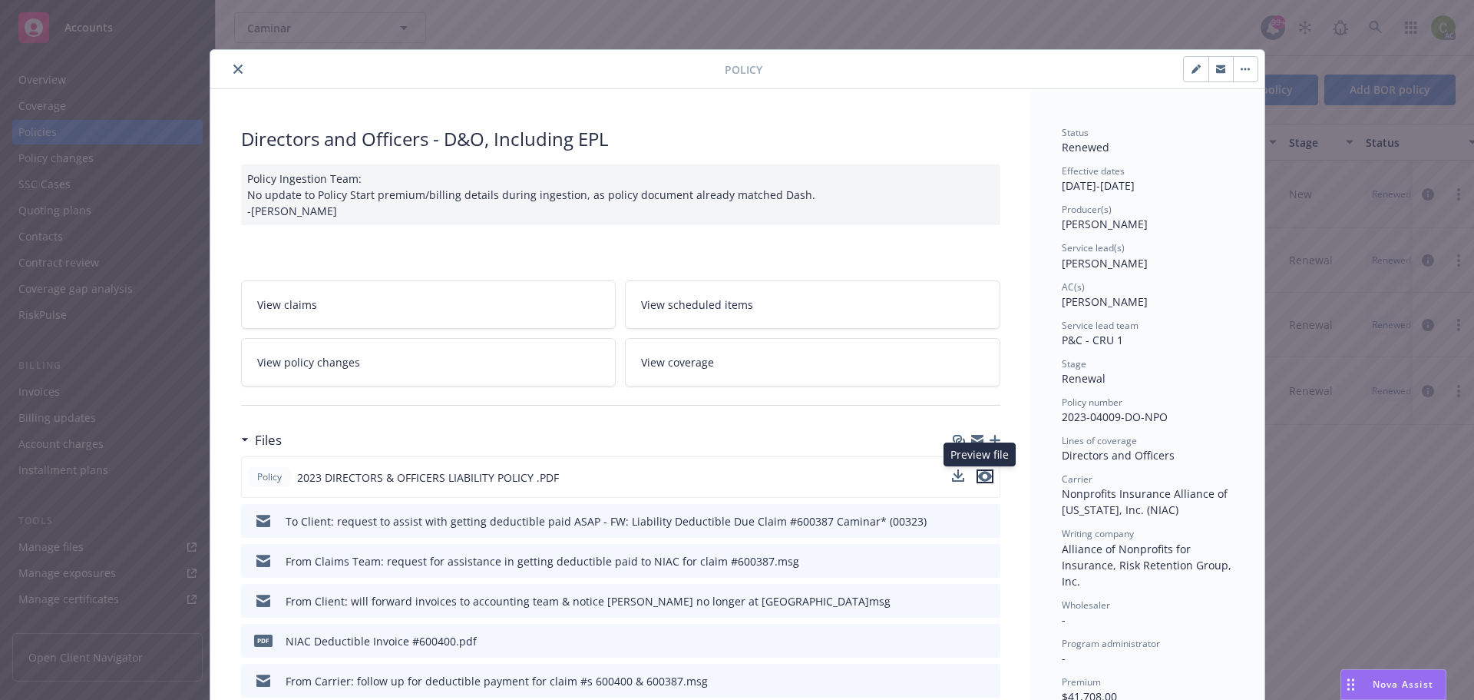
click at [983, 478] on icon "preview file" at bounding box center [985, 476] width 14 height 11
click at [229, 71] on button "close" at bounding box center [238, 69] width 18 height 18
